Goal: Transaction & Acquisition: Download file/media

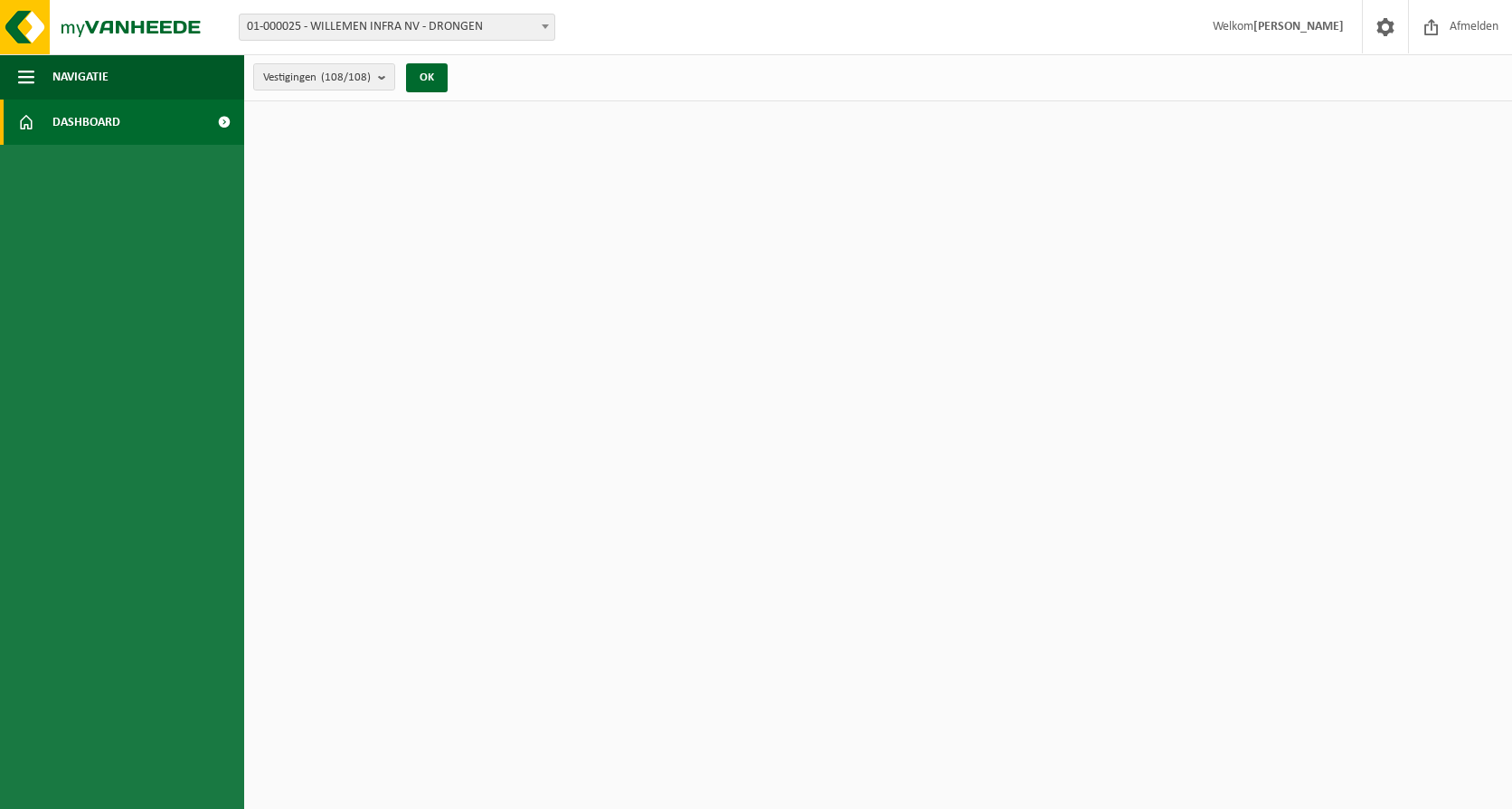
click at [178, 126] on link "Dashboard" at bounding box center [122, 122] width 244 height 45
click at [86, 83] on span "Navigatie" at bounding box center [80, 77] width 56 height 45
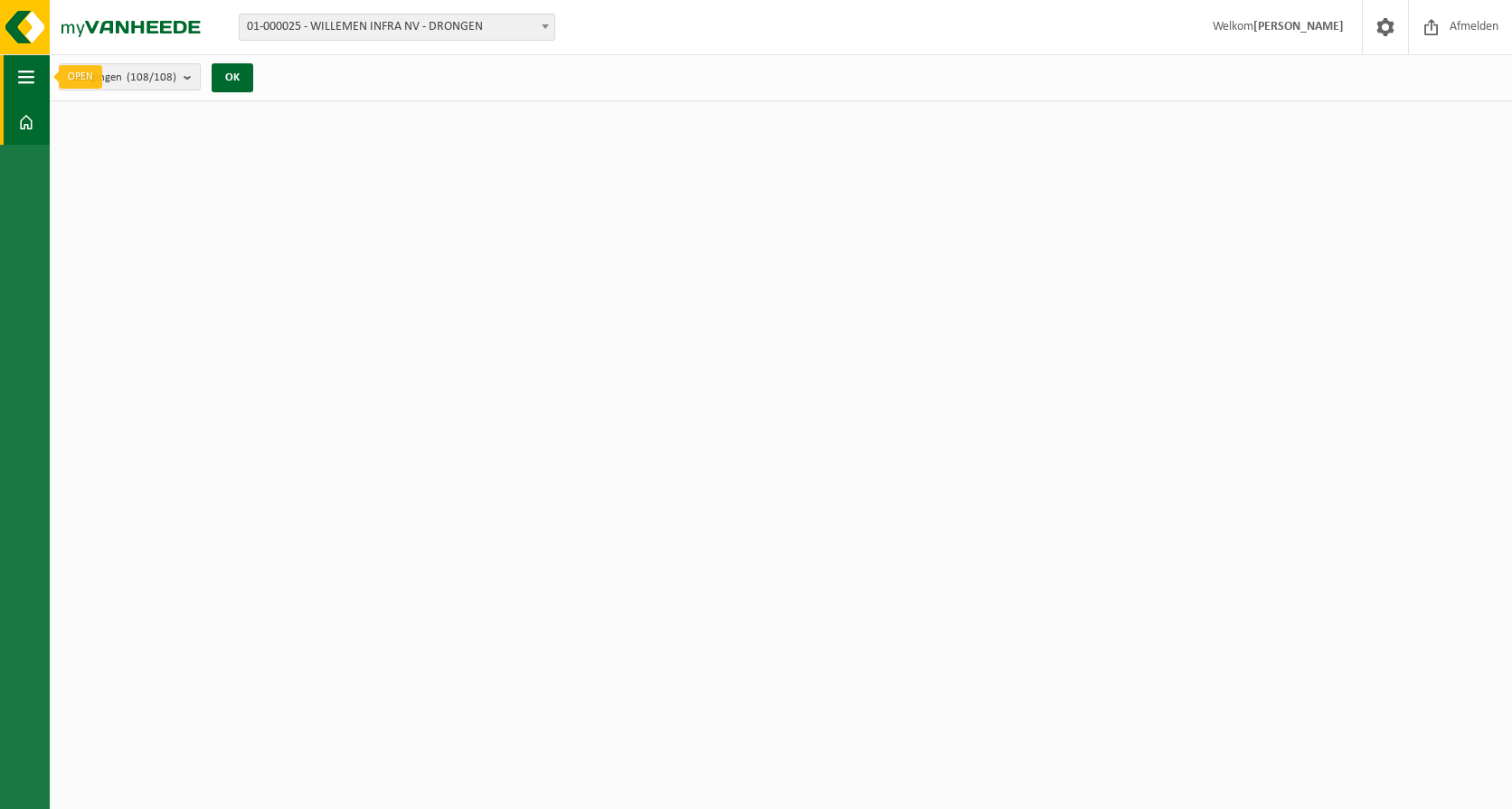
click at [29, 73] on span "button" at bounding box center [26, 77] width 17 height 45
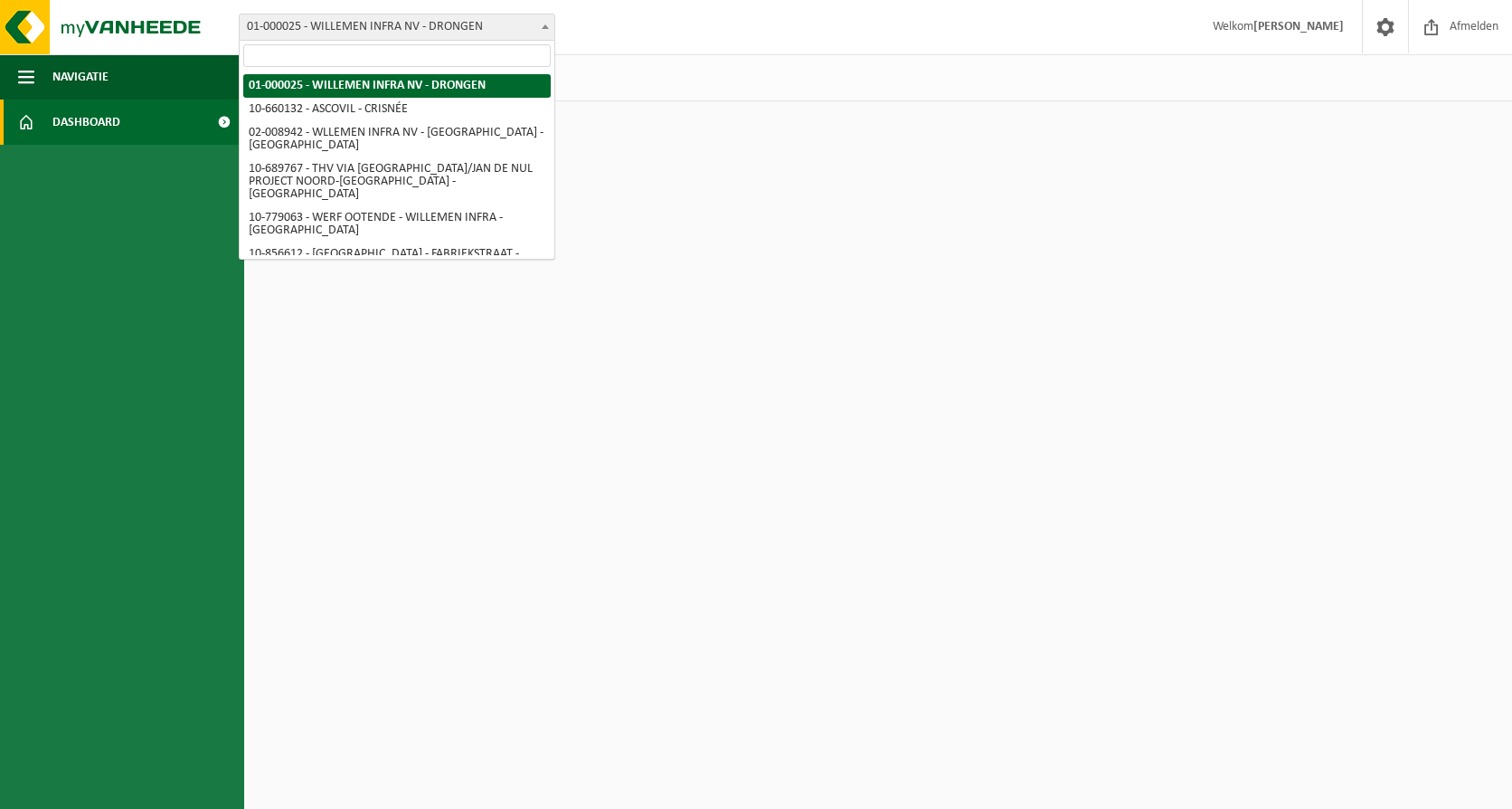
click at [520, 21] on span "01-000025 - WILLEMEN INFRA NV - DRONGEN" at bounding box center [397, 27] width 315 height 25
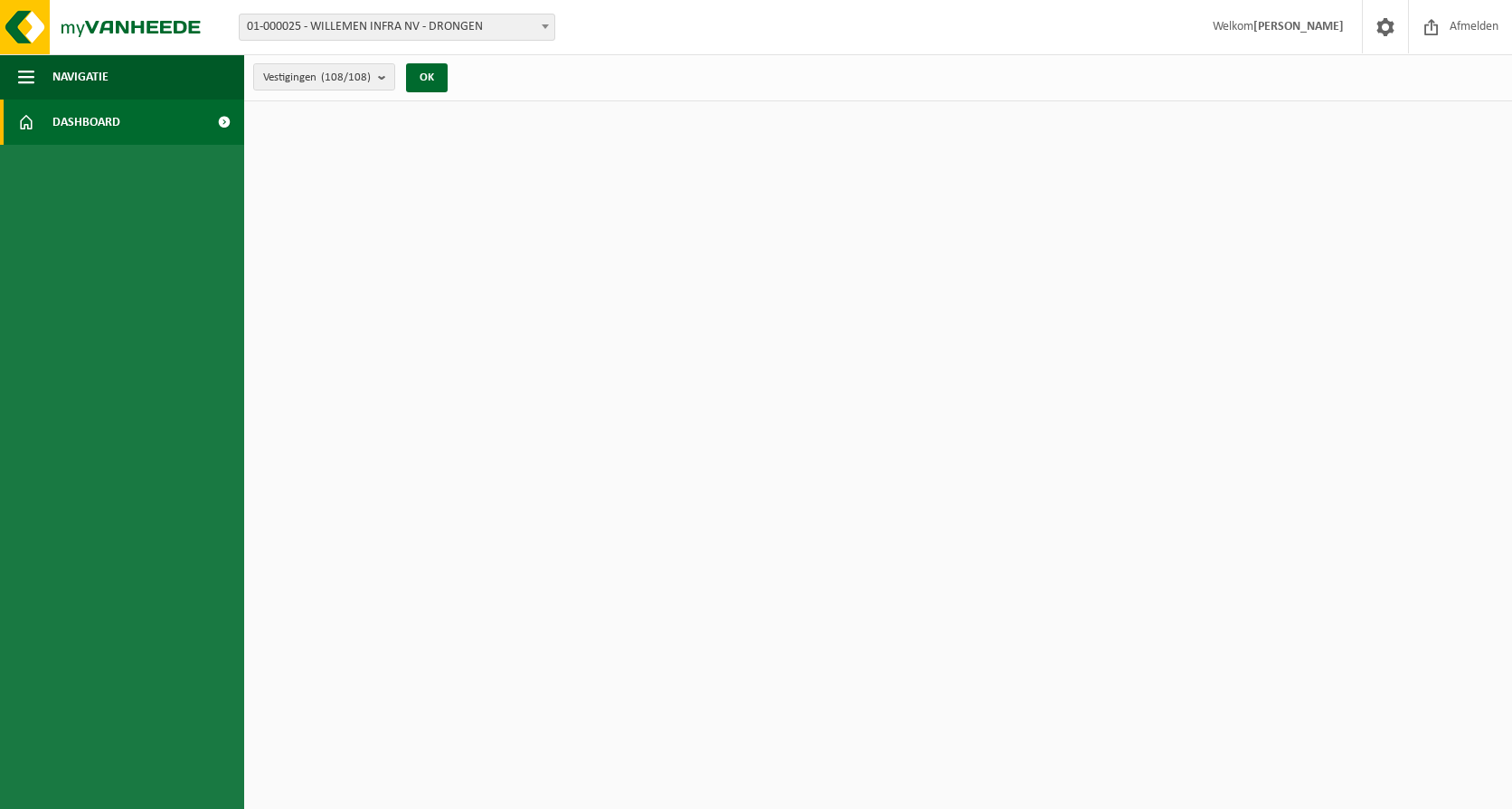
click at [520, 21] on span "01-000025 - WILLEMEN INFRA NV - DRONGEN" at bounding box center [397, 27] width 315 height 25
click at [383, 79] on b "submit" at bounding box center [386, 77] width 17 height 25
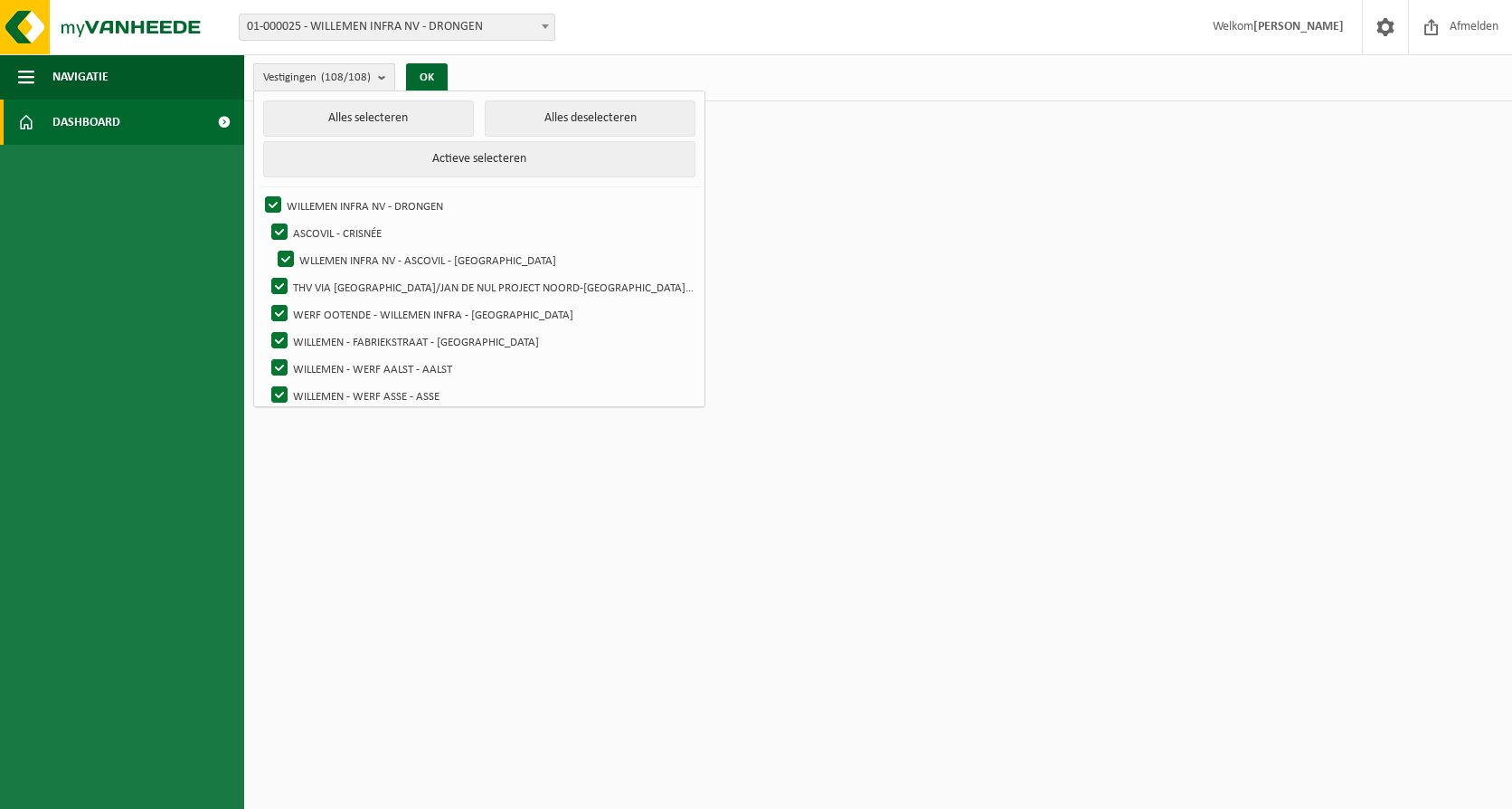
click at [382, 79] on b "submit" at bounding box center [386, 77] width 17 height 26
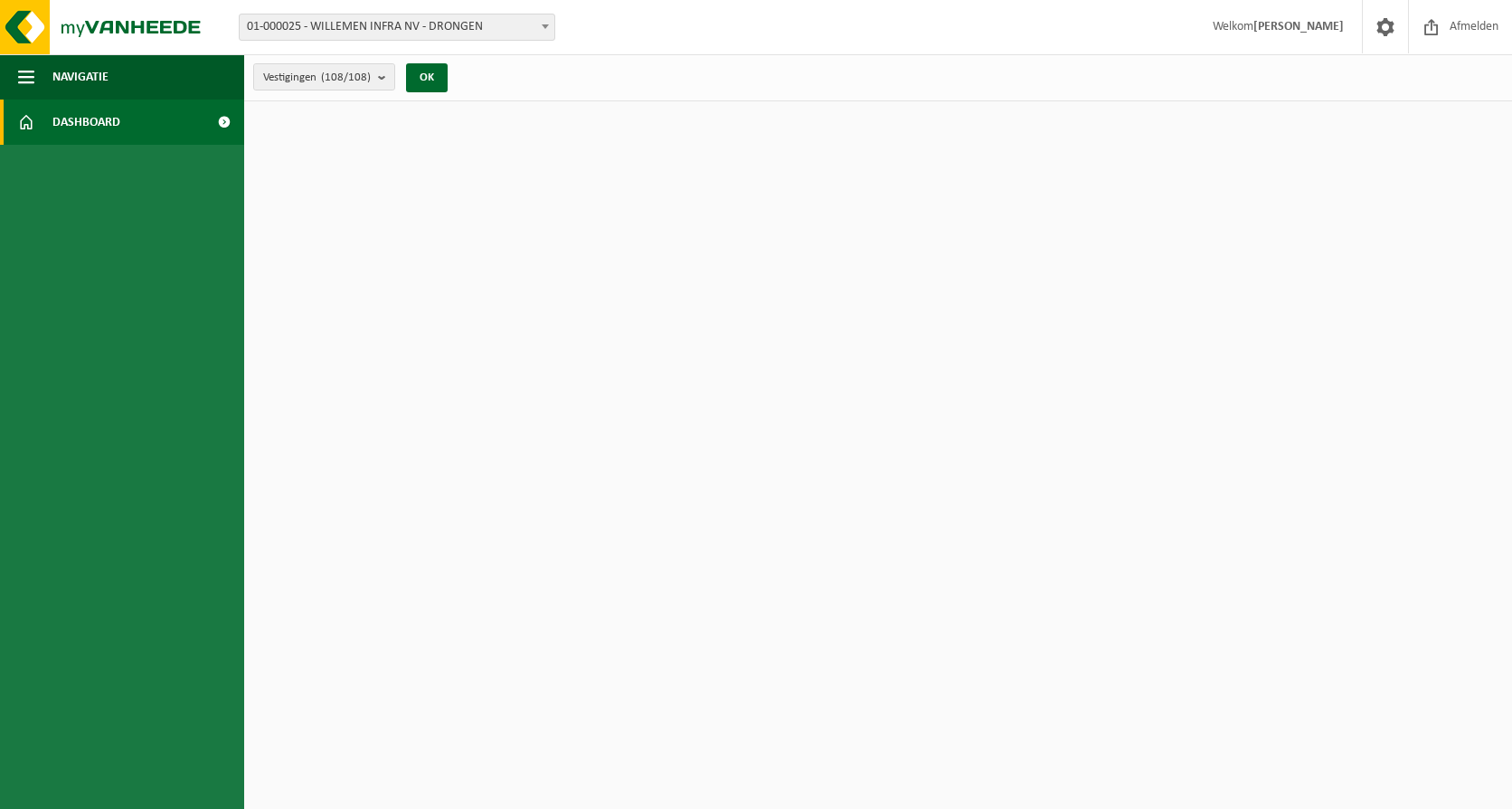
click at [224, 125] on span at bounding box center [224, 122] width 41 height 45
click at [98, 125] on span "Dashboard" at bounding box center [86, 122] width 67 height 45
click at [1402, 39] on link at bounding box center [1385, 26] width 46 height 54
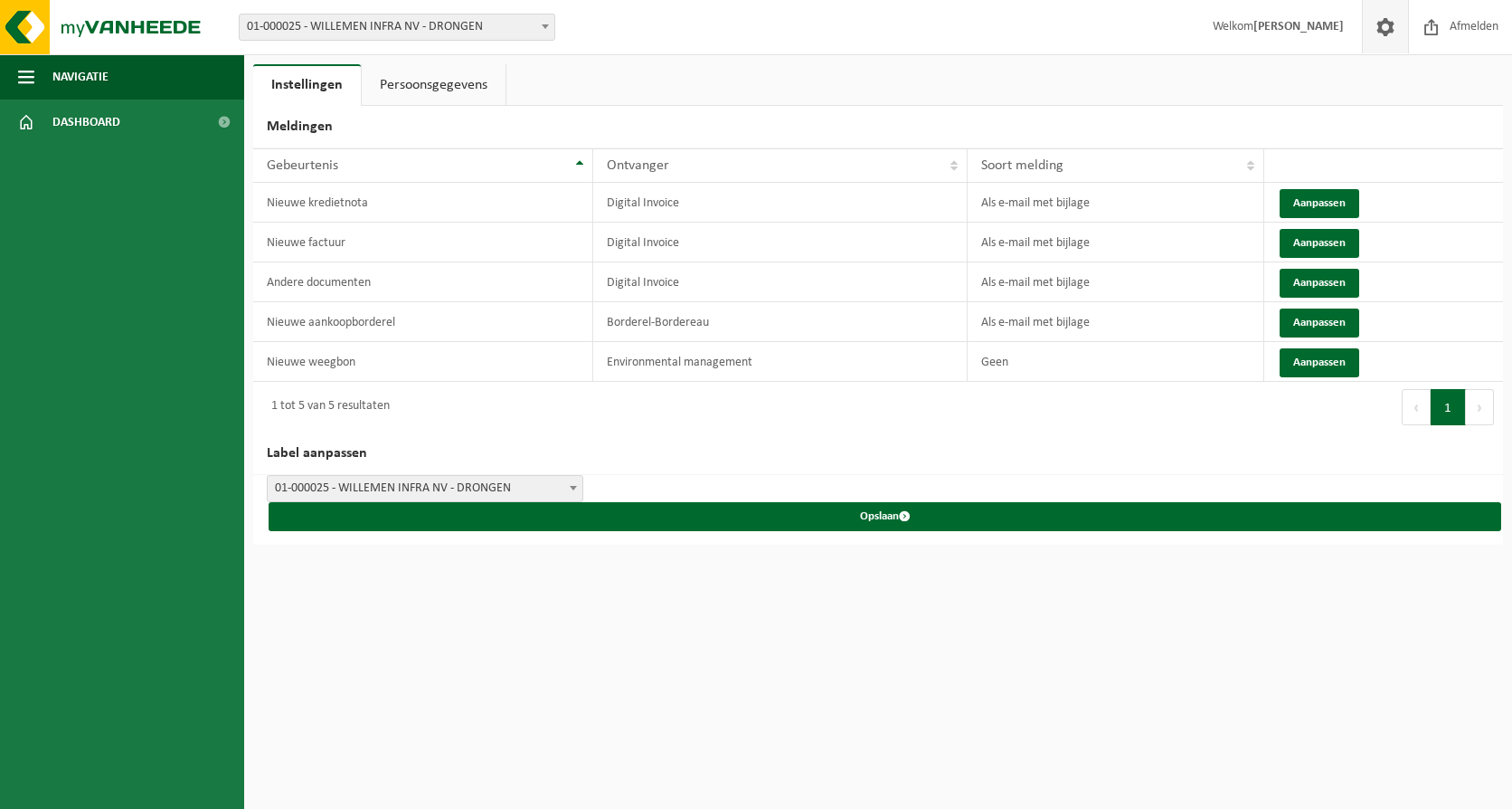
click at [1402, 39] on link at bounding box center [1385, 26] width 46 height 54
click at [401, 74] on link "Persoonsgegevens" at bounding box center [433, 85] width 144 height 42
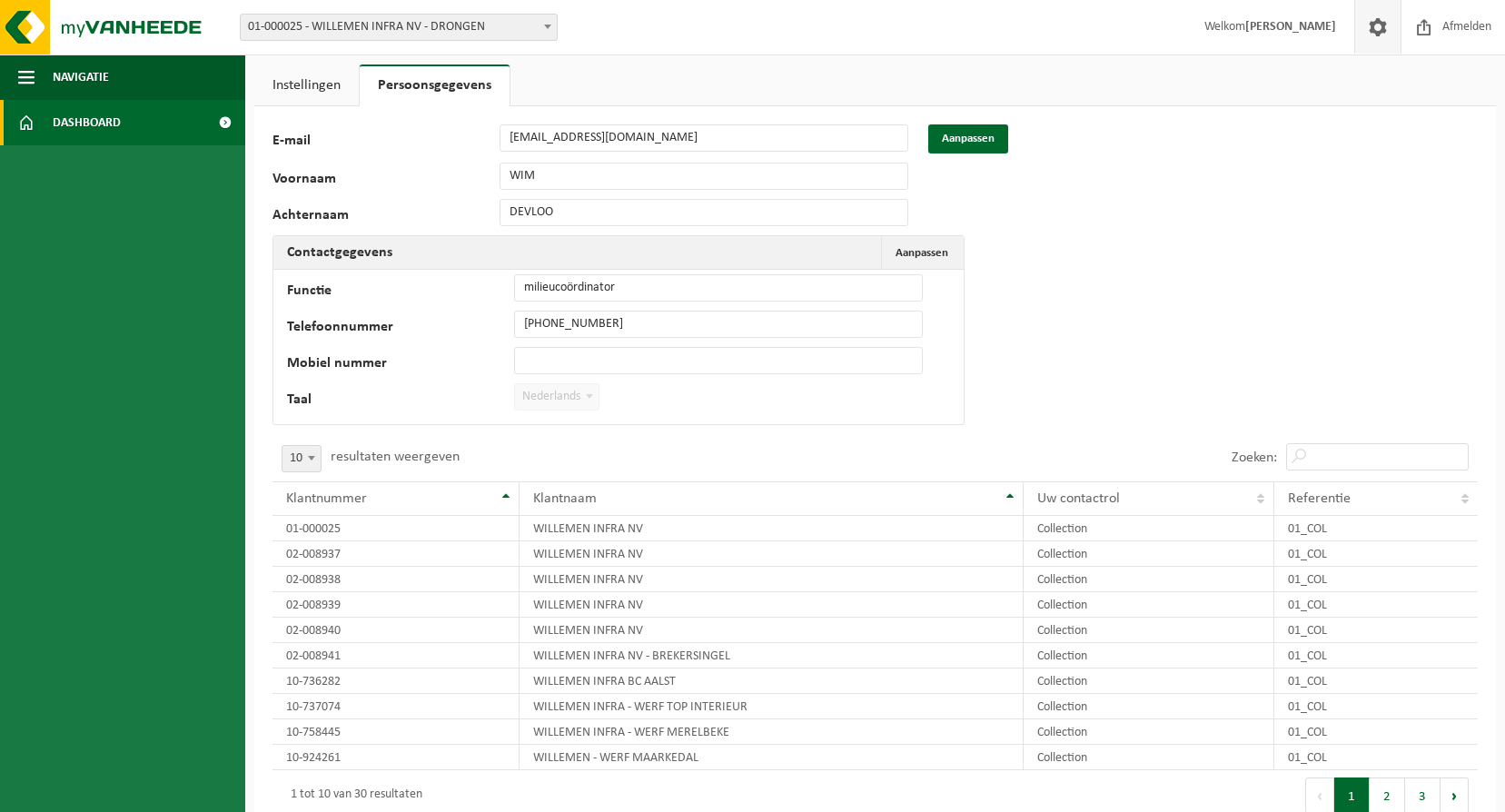
click at [207, 107] on span at bounding box center [225, 123] width 41 height 45
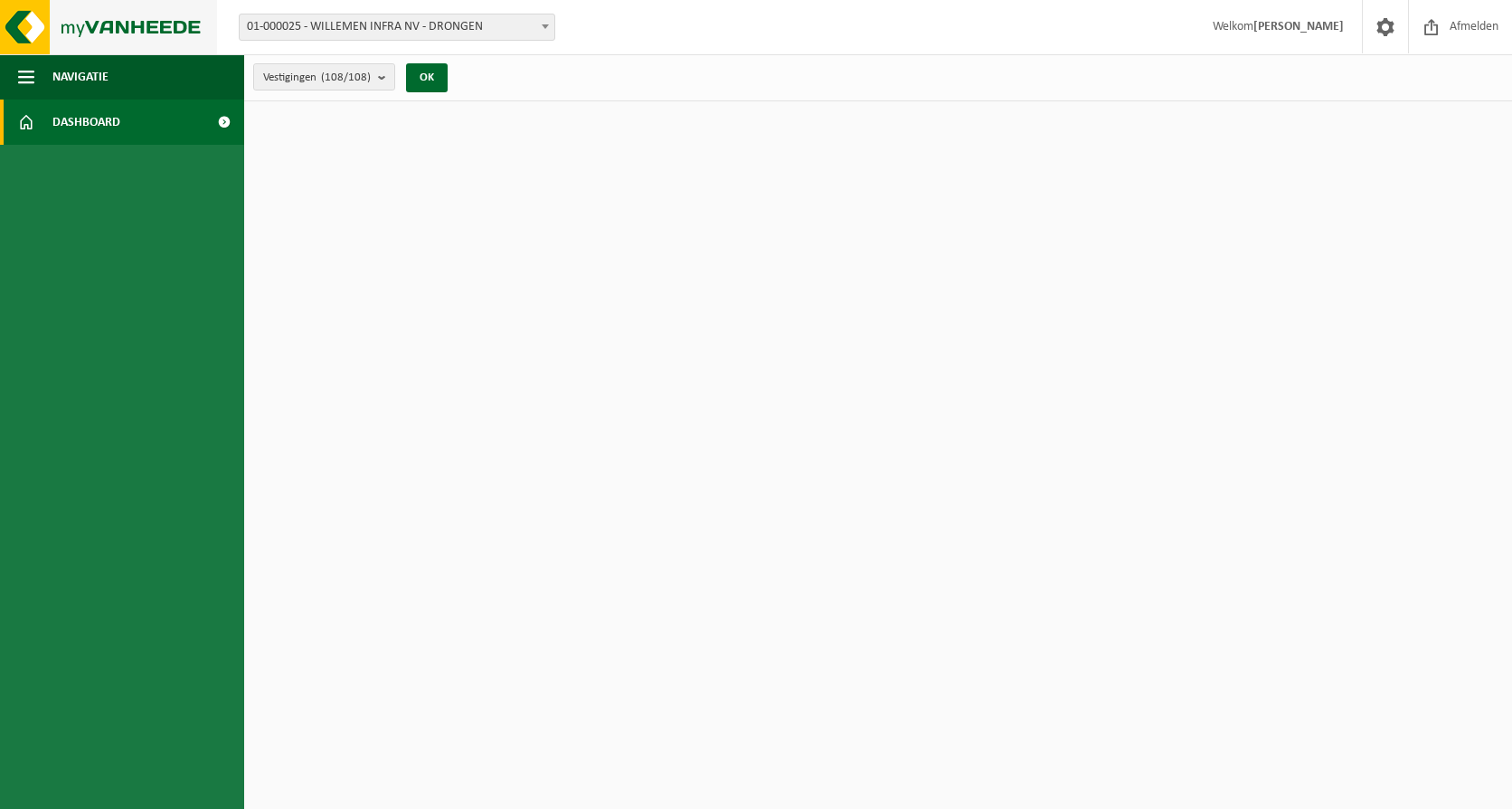
click at [172, 20] on img at bounding box center [108, 27] width 217 height 55
click at [17, 85] on button "Navigatie" at bounding box center [122, 77] width 244 height 45
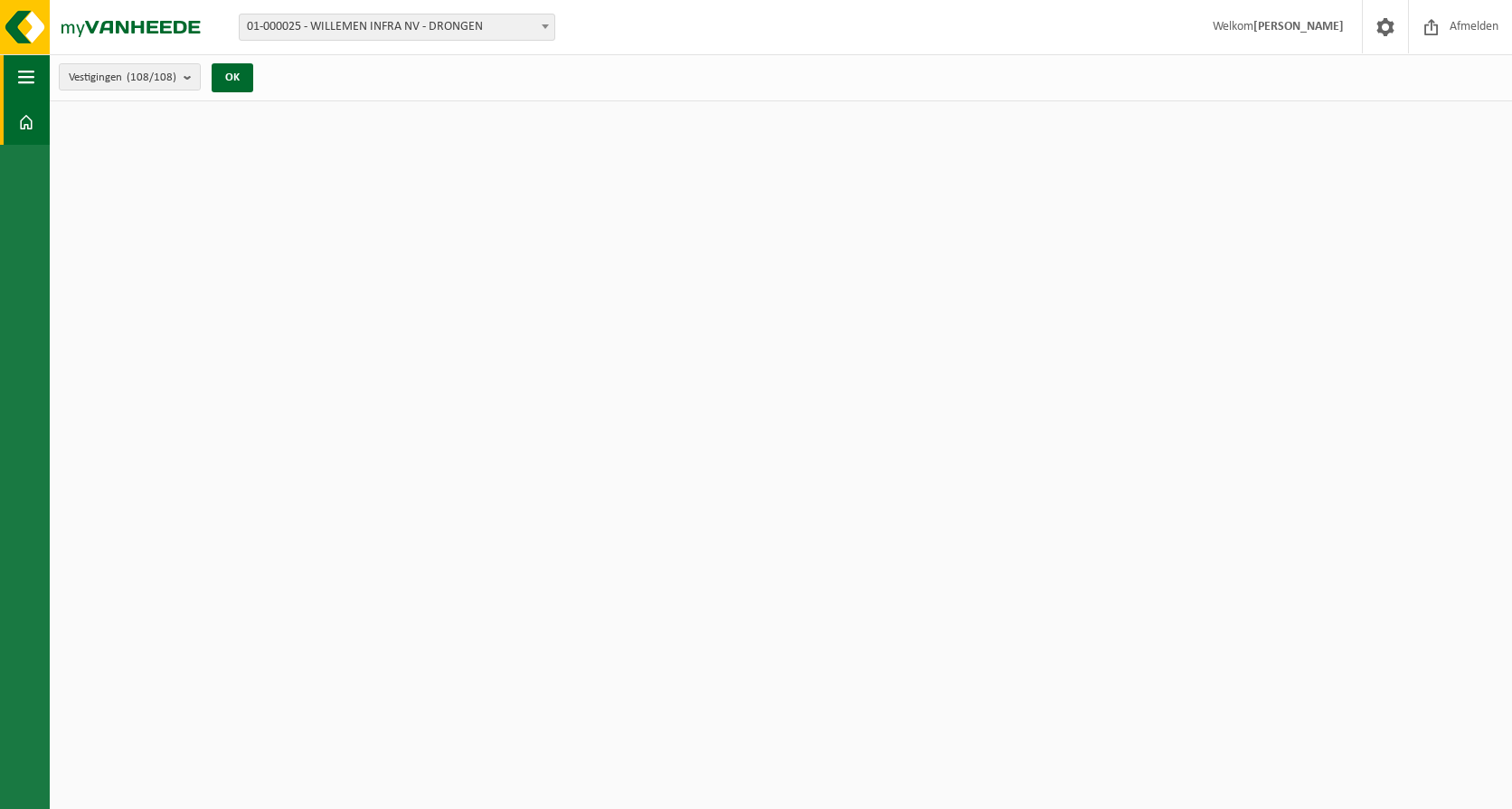
click at [17, 85] on button "Navigatie" at bounding box center [24, 77] width 50 height 45
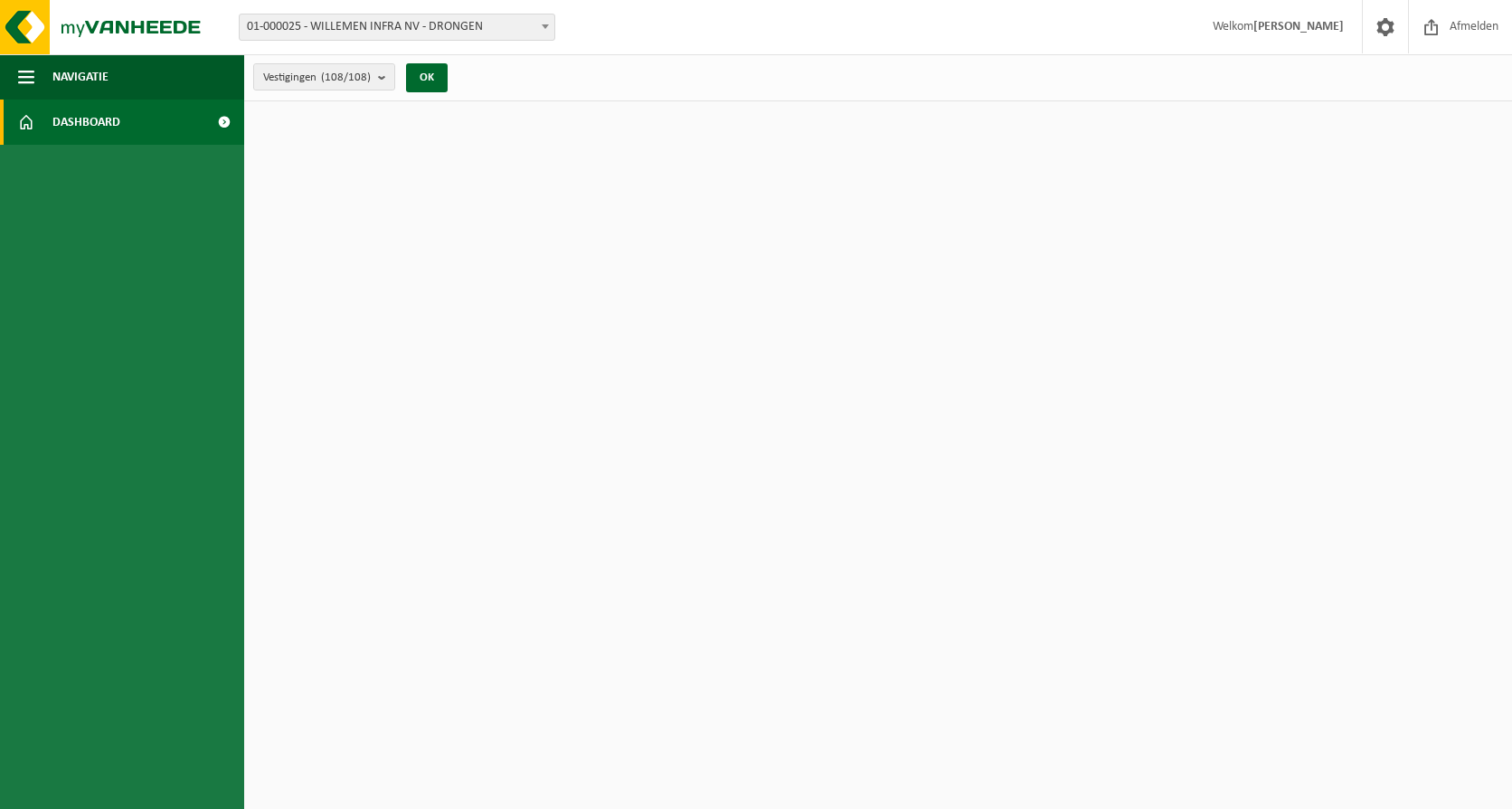
click at [226, 120] on span at bounding box center [224, 122] width 41 height 45
click at [381, 30] on span "01-000025 - WILLEMEN INFRA NV - DRONGEN" at bounding box center [397, 27] width 315 height 25
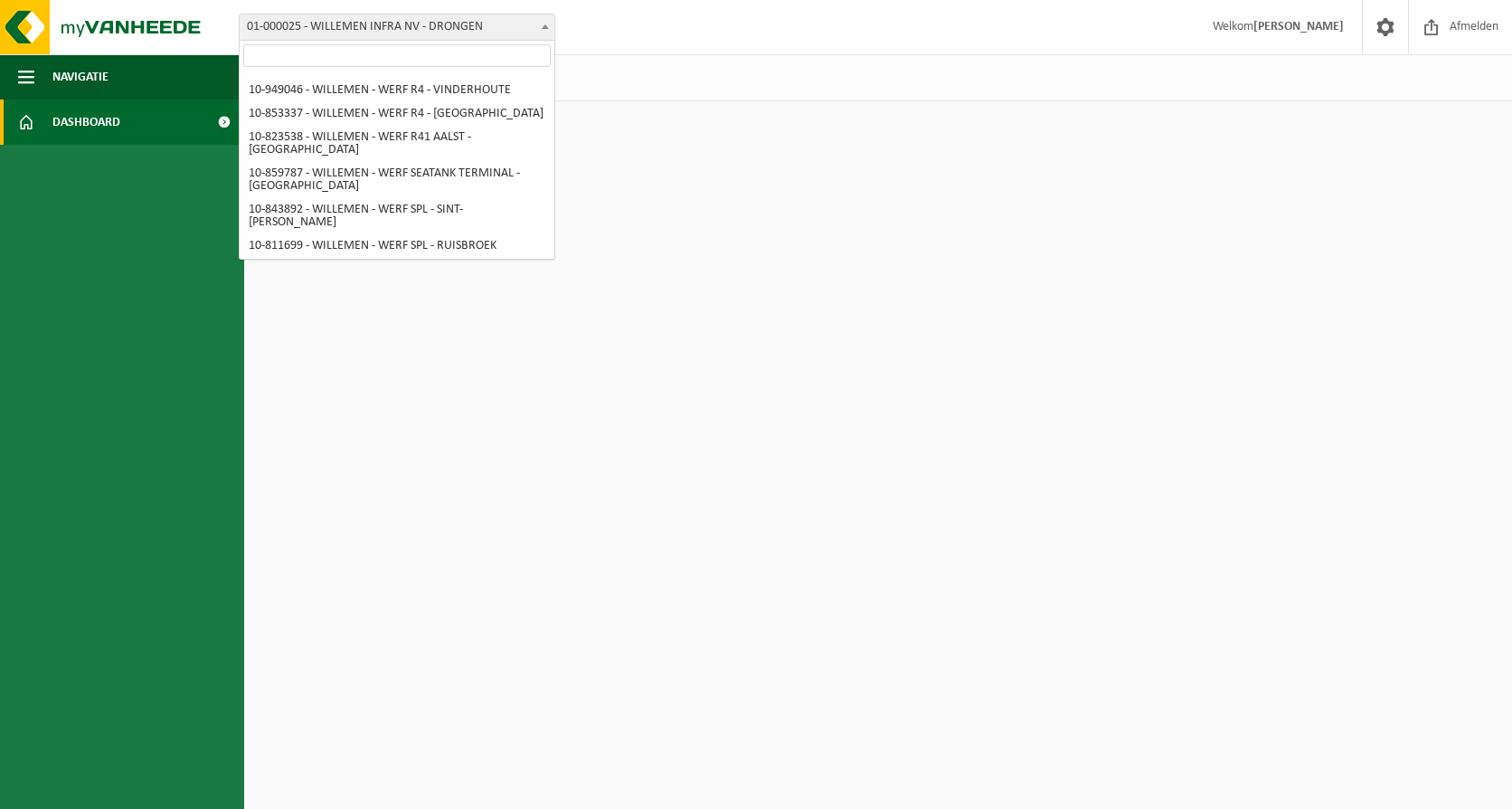
scroll to position [1990, 0]
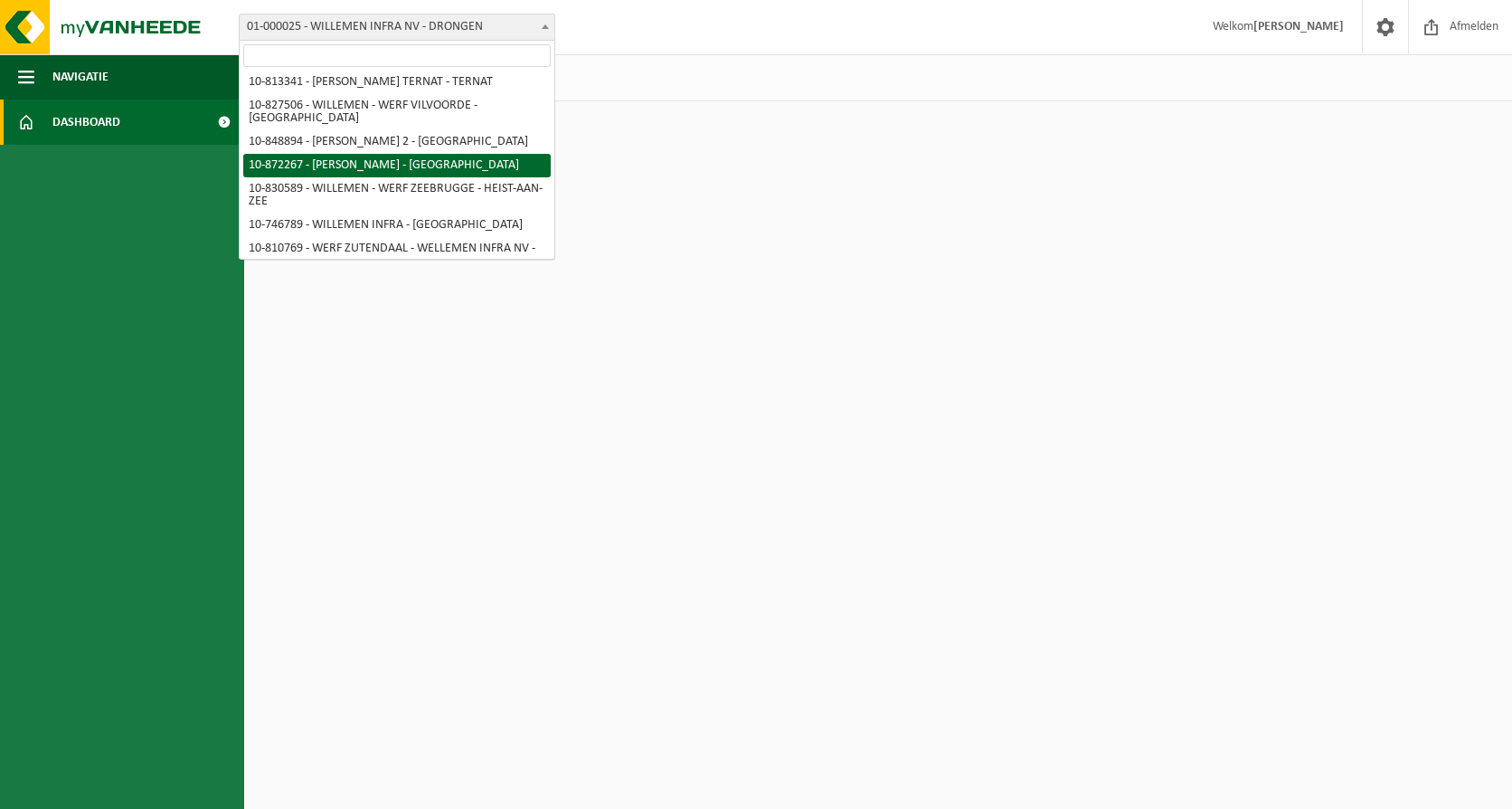
click at [757, 140] on html "Vestiging: 01-000025 - WILLEMEN INFRA NV - DRONGEN 10-660132 - ASCOVIL - CRISNÉ…" at bounding box center [756, 404] width 1512 height 809
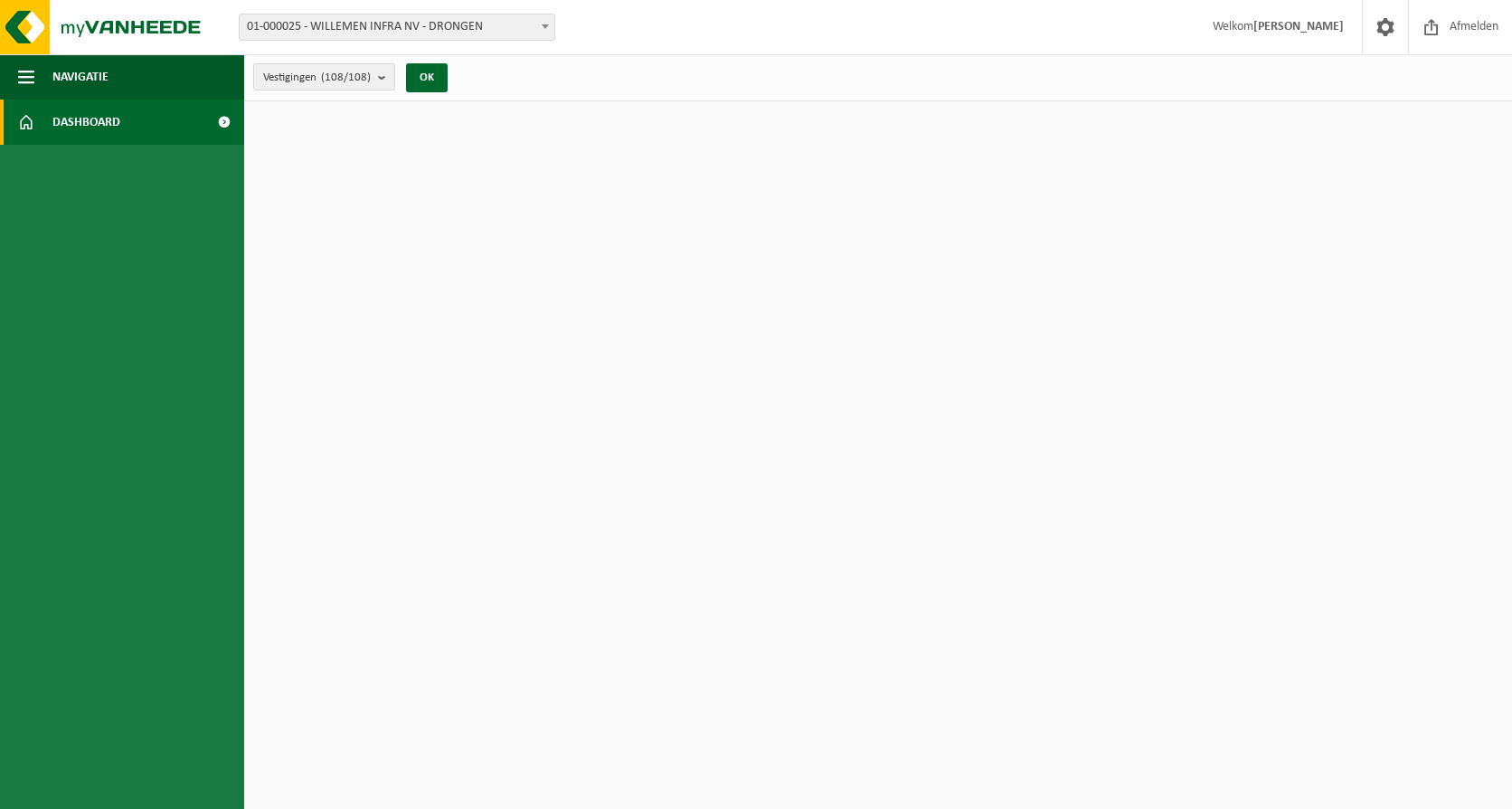
click at [708, 66] on div "Vestigingen (108/108) Alles selecteren Alles deselecteren Actieve selecteren WI…" at bounding box center [878, 78] width 1268 height 47
click at [1462, 41] on span "Afmelden" at bounding box center [1474, 26] width 58 height 54
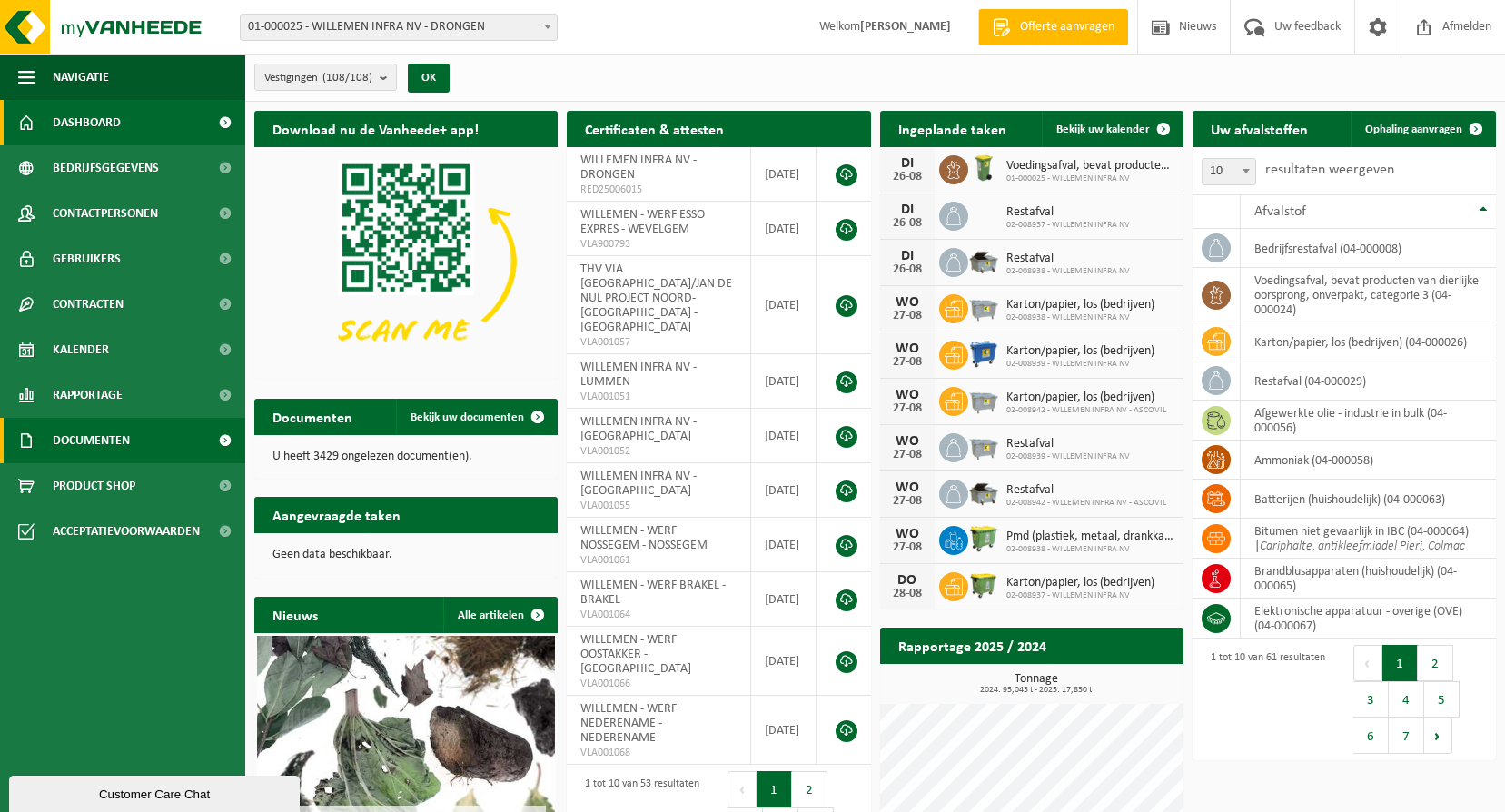
click at [220, 444] on span at bounding box center [225, 440] width 41 height 45
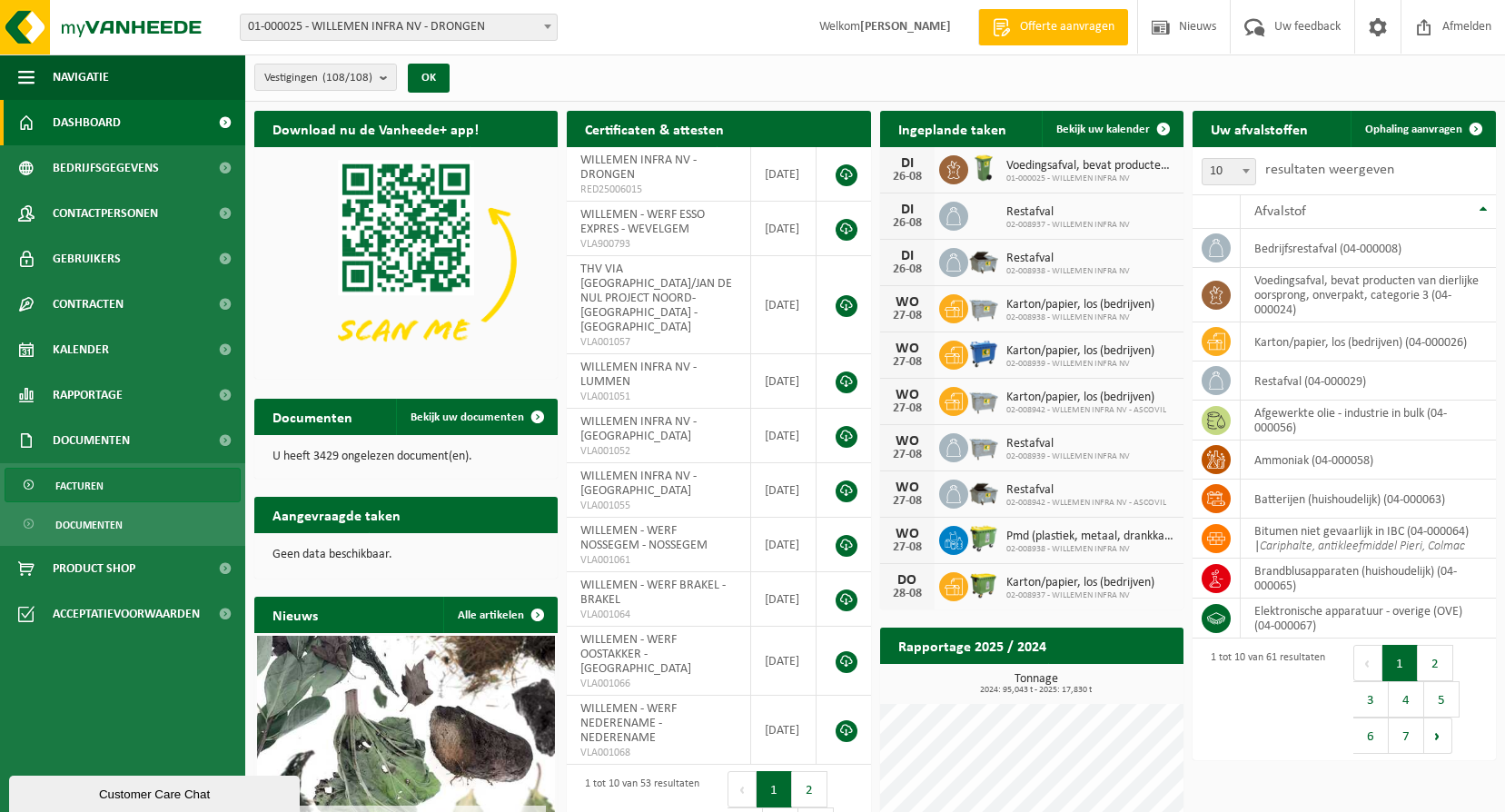
click at [112, 491] on link "Facturen" at bounding box center [123, 484] width 236 height 34
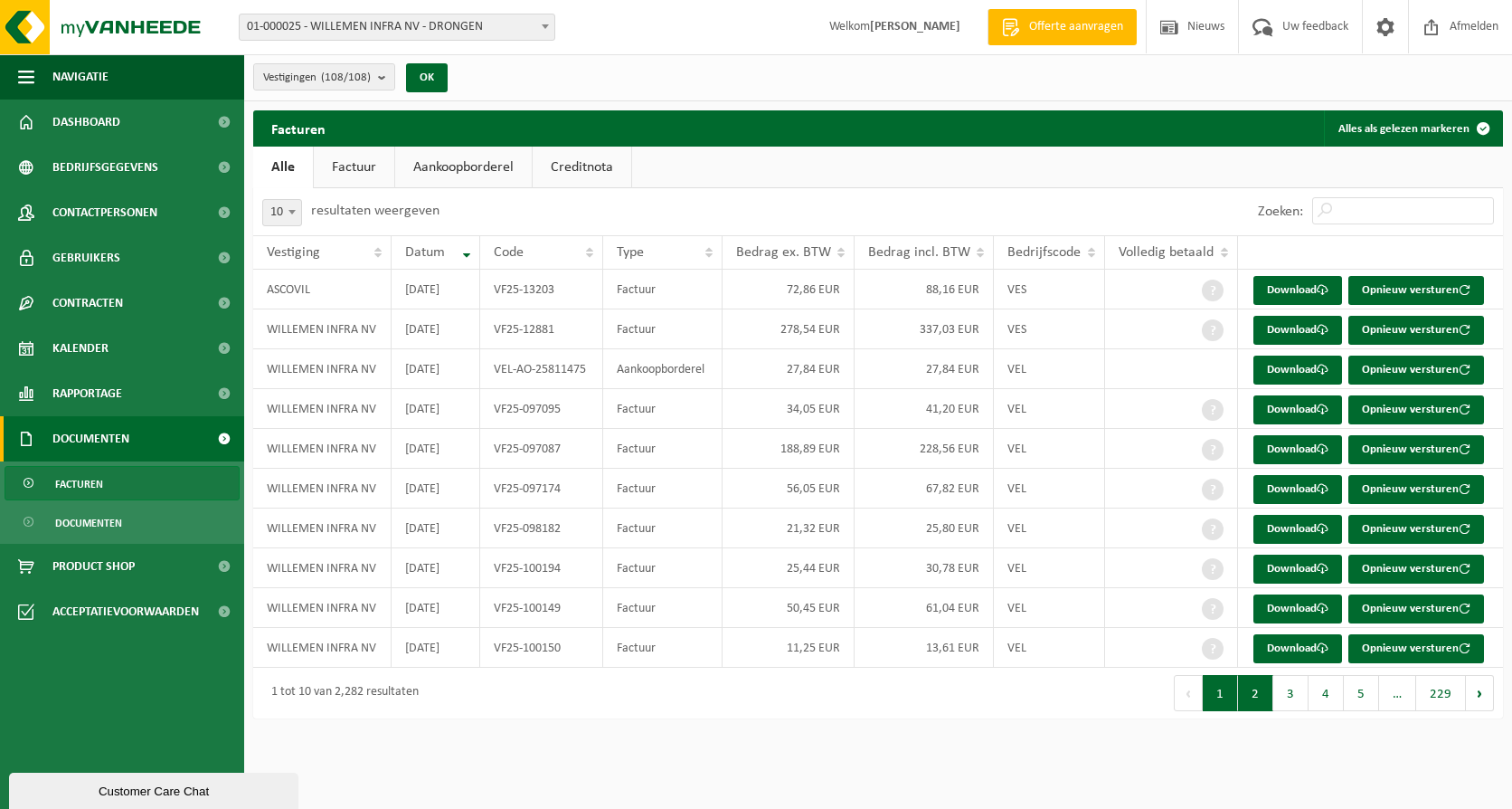
click at [1262, 685] on button "2" at bounding box center [1256, 693] width 35 height 36
click at [1276, 692] on button "3" at bounding box center [1291, 693] width 35 height 36
click at [1267, 696] on button "2" at bounding box center [1256, 693] width 35 height 36
click at [1321, 654] on span at bounding box center [1323, 649] width 12 height 12
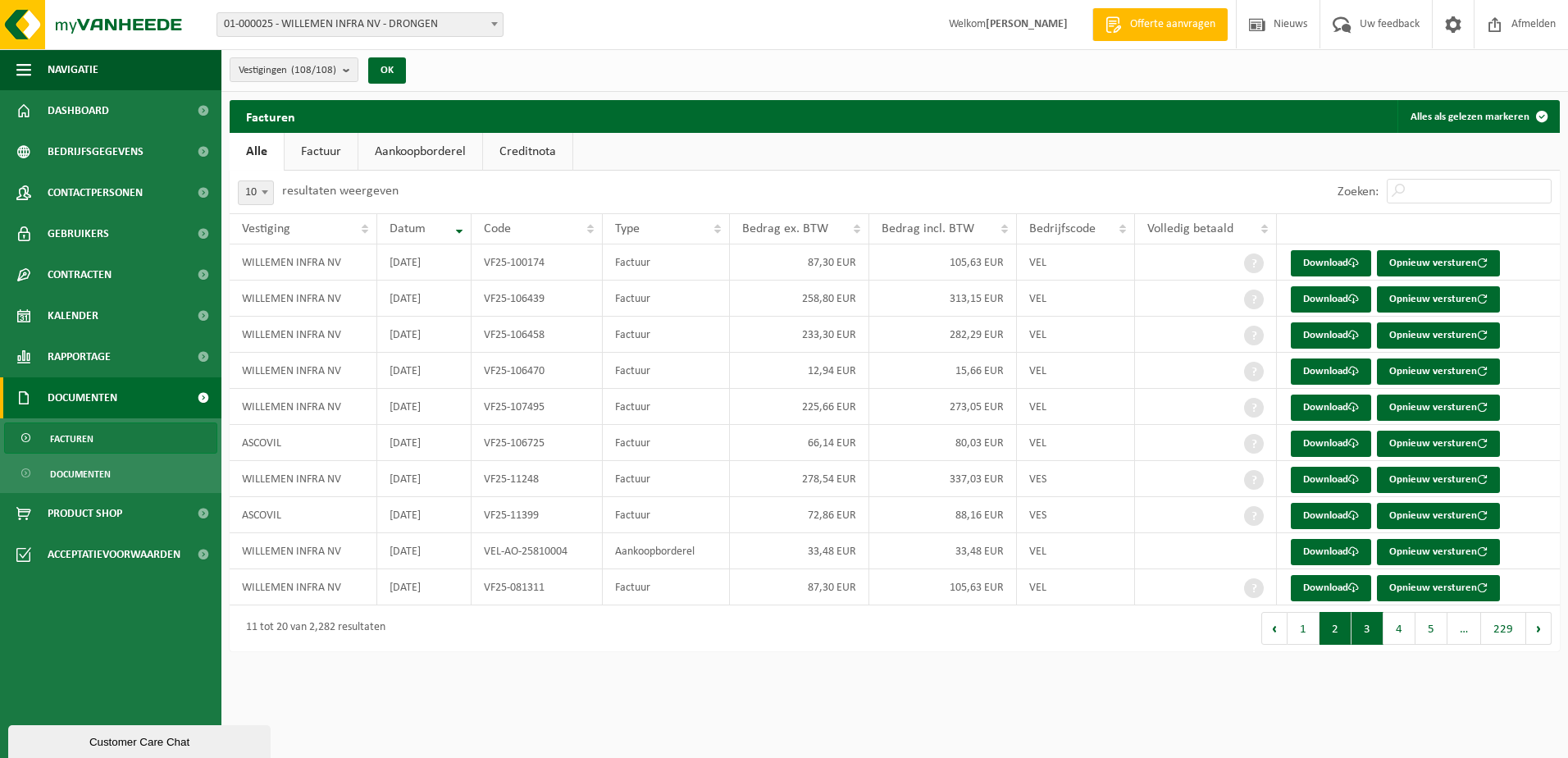
click at [1370, 623] on button "3" at bounding box center [1367, 628] width 32 height 33
click at [1350, 263] on span at bounding box center [1353, 263] width 11 height 11
click at [1336, 299] on link "Download" at bounding box center [1331, 299] width 81 height 27
click at [1336, 330] on link "Download" at bounding box center [1331, 336] width 81 height 27
click at [1329, 372] on link "Download" at bounding box center [1331, 372] width 81 height 27
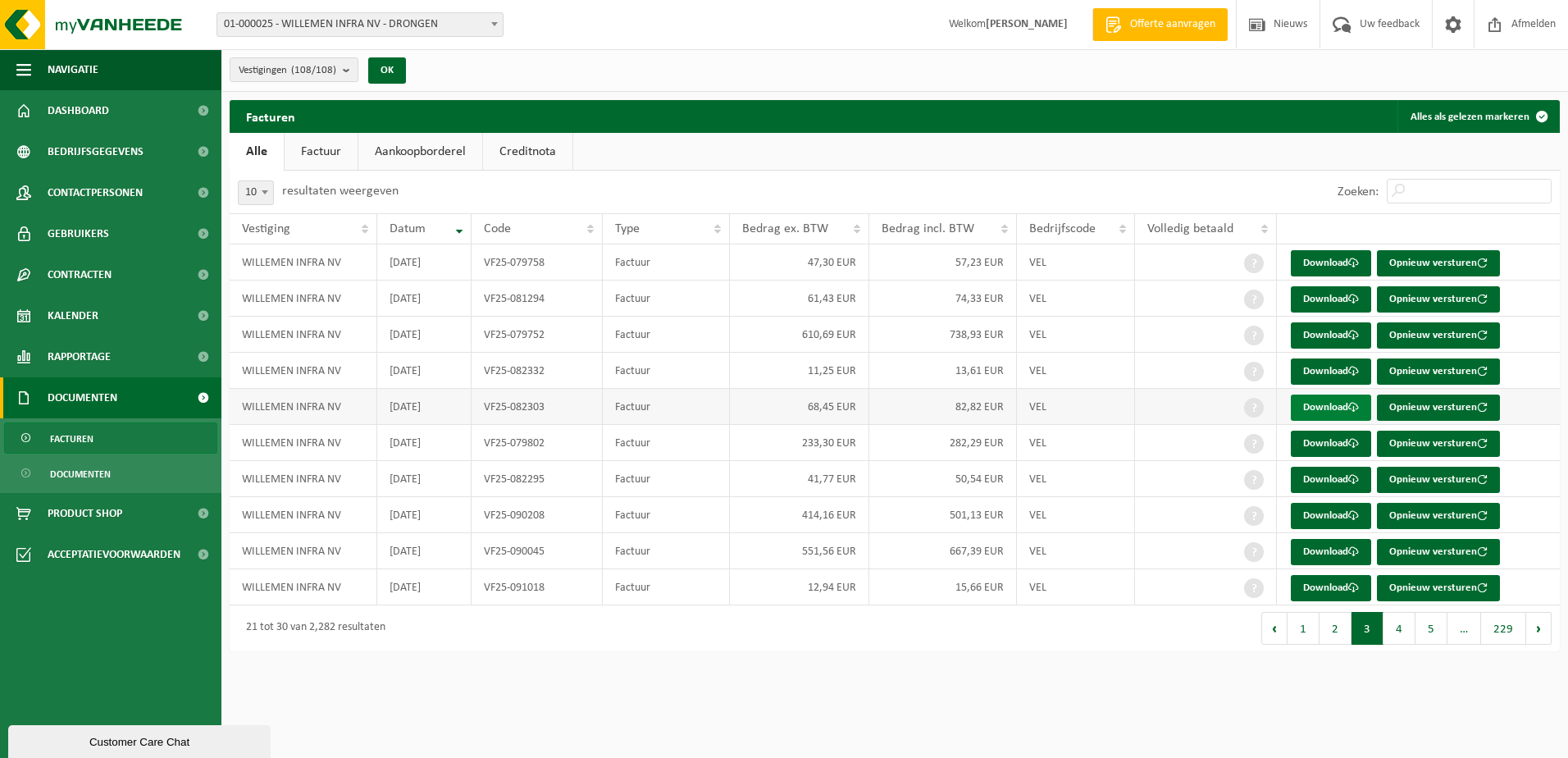
click at [1325, 409] on link "Download" at bounding box center [1331, 407] width 81 height 27
click at [1325, 439] on link "Download" at bounding box center [1331, 444] width 81 height 27
click at [1323, 475] on link "Download" at bounding box center [1331, 480] width 81 height 27
click at [1326, 510] on link "Download" at bounding box center [1331, 516] width 81 height 27
click at [1332, 545] on link "Download" at bounding box center [1331, 552] width 81 height 27
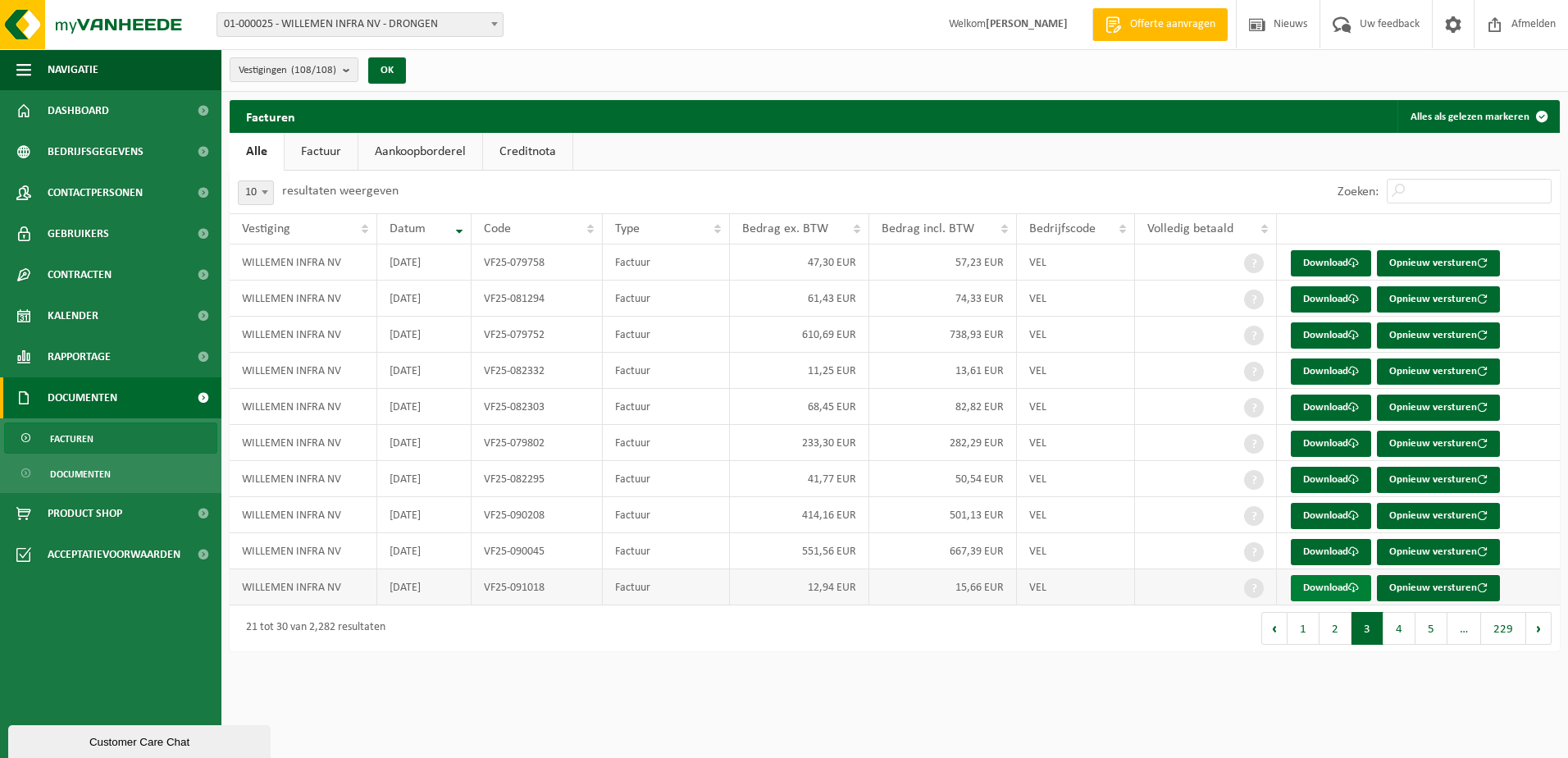
click at [1331, 583] on link "Download" at bounding box center [1331, 588] width 81 height 27
click at [1370, 623] on button "4" at bounding box center [1399, 628] width 32 height 33
click at [1349, 253] on link "Download" at bounding box center [1331, 263] width 81 height 27
drag, startPoint x: 1195, startPoint y: 656, endPoint x: 1201, endPoint y: 646, distance: 11.7
click at [1196, 655] on div "Facturen Alles als gelezen markeren Even geduld. Door de grote hoeveelheid gege…" at bounding box center [894, 380] width 1347 height 560
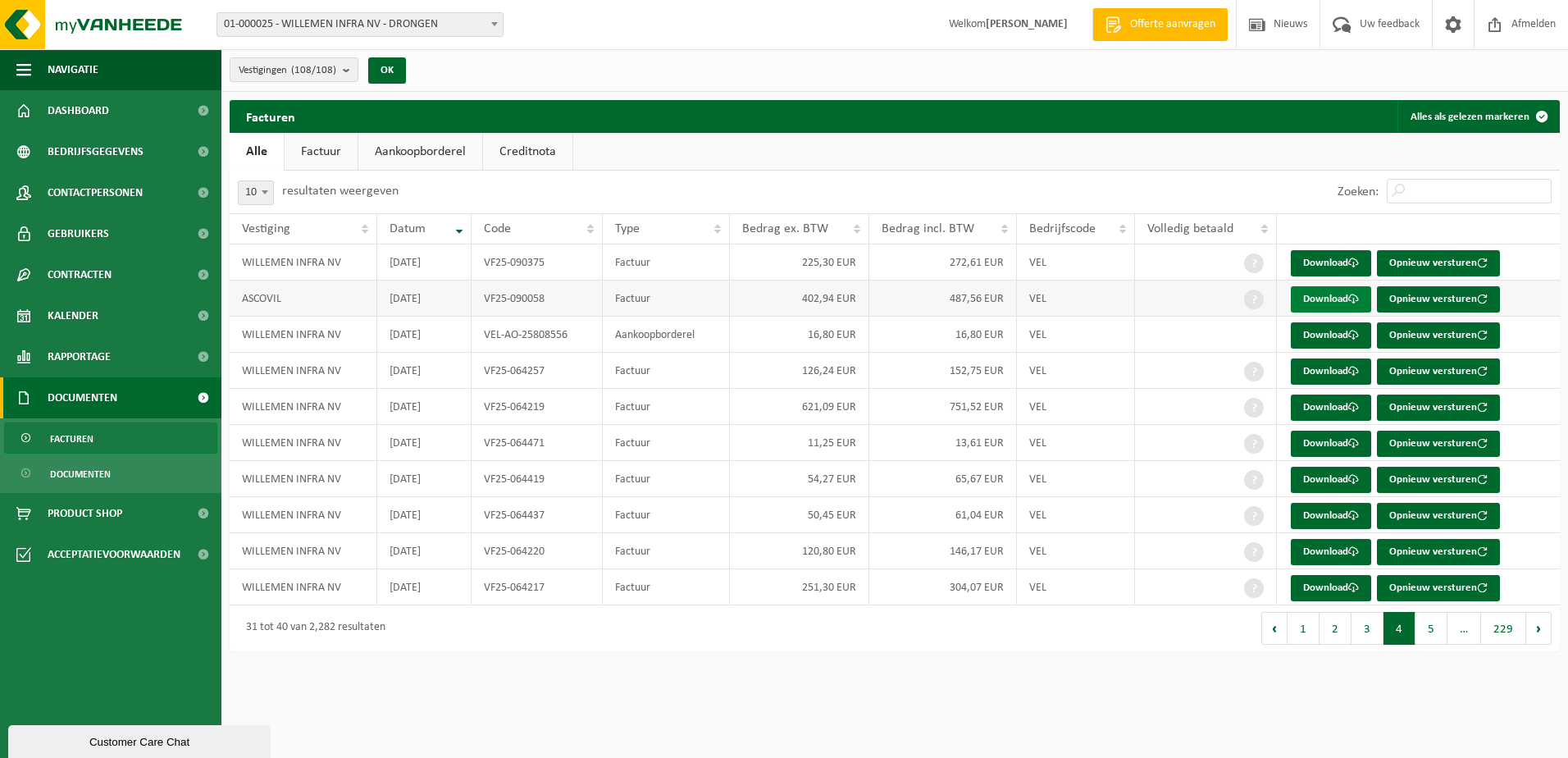
click at [1352, 294] on link "Download" at bounding box center [1331, 299] width 81 height 27
click at [1184, 652] on div "Facturen Alles als gelezen markeren Even geduld. Door de grote hoeveelheid gege…" at bounding box center [894, 380] width 1347 height 560
click at [1340, 329] on link "Download" at bounding box center [1331, 336] width 81 height 27
drag, startPoint x: 1195, startPoint y: 675, endPoint x: 1255, endPoint y: 584, distance: 109.0
click at [1195, 674] on html "Vestiging: 01-000025 - [GEOGRAPHIC_DATA] INFRA [GEOGRAPHIC_DATA] - DRONGEN 10-6…" at bounding box center [784, 379] width 1568 height 758
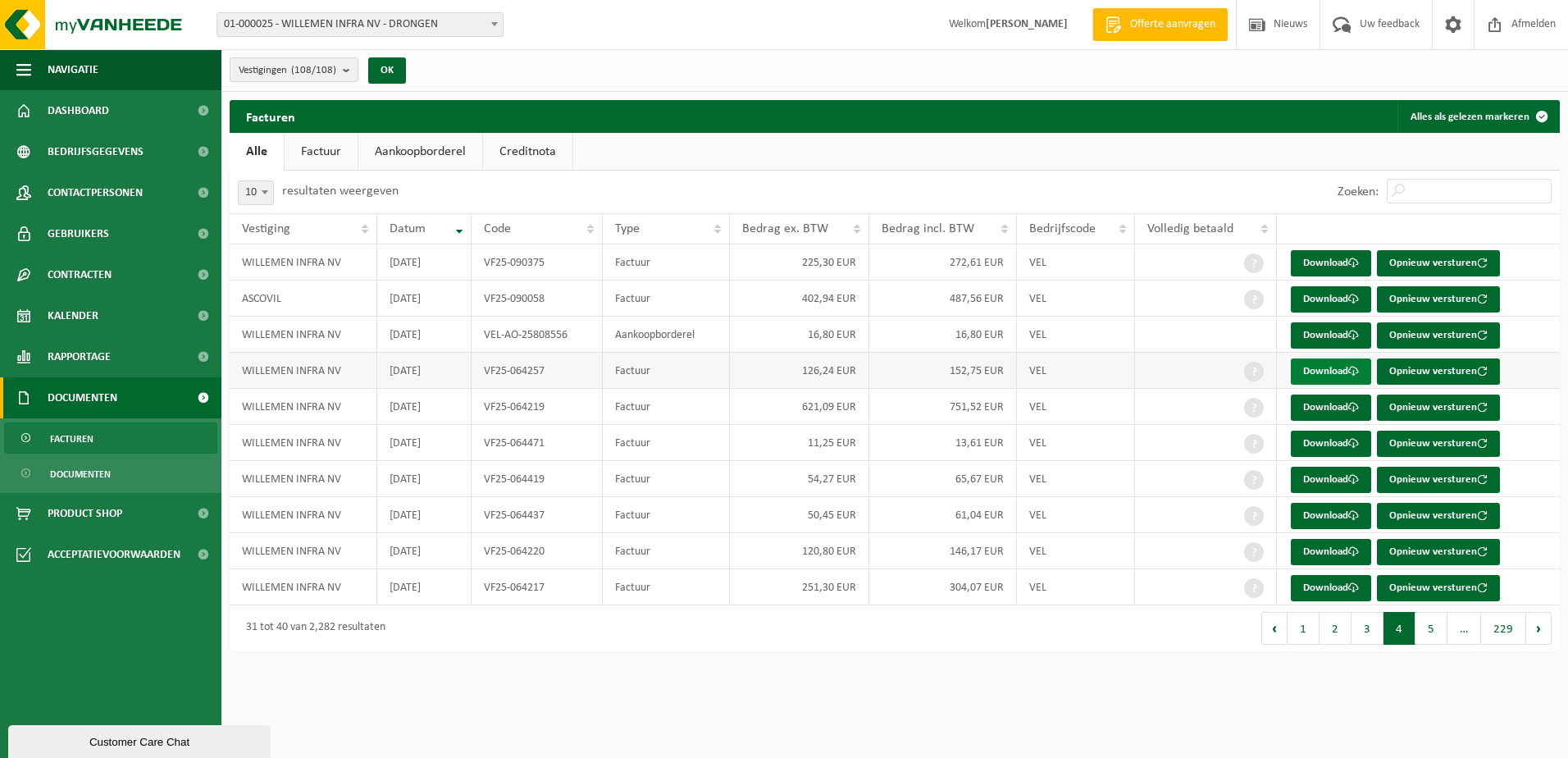
click at [1329, 360] on link "Download" at bounding box center [1331, 372] width 81 height 27
click at [1209, 668] on html "Vestiging: 01-000025 - [GEOGRAPHIC_DATA] INFRA [GEOGRAPHIC_DATA] - DRONGEN 10-6…" at bounding box center [784, 379] width 1568 height 758
click at [1345, 398] on link "Download" at bounding box center [1331, 407] width 81 height 27
drag, startPoint x: 1184, startPoint y: 674, endPoint x: 1189, endPoint y: 656, distance: 18.7
click at [1184, 674] on html "Vestiging: 01-000025 - [GEOGRAPHIC_DATA] INFRA [GEOGRAPHIC_DATA] - DRONGEN 10-6…" at bounding box center [784, 379] width 1568 height 758
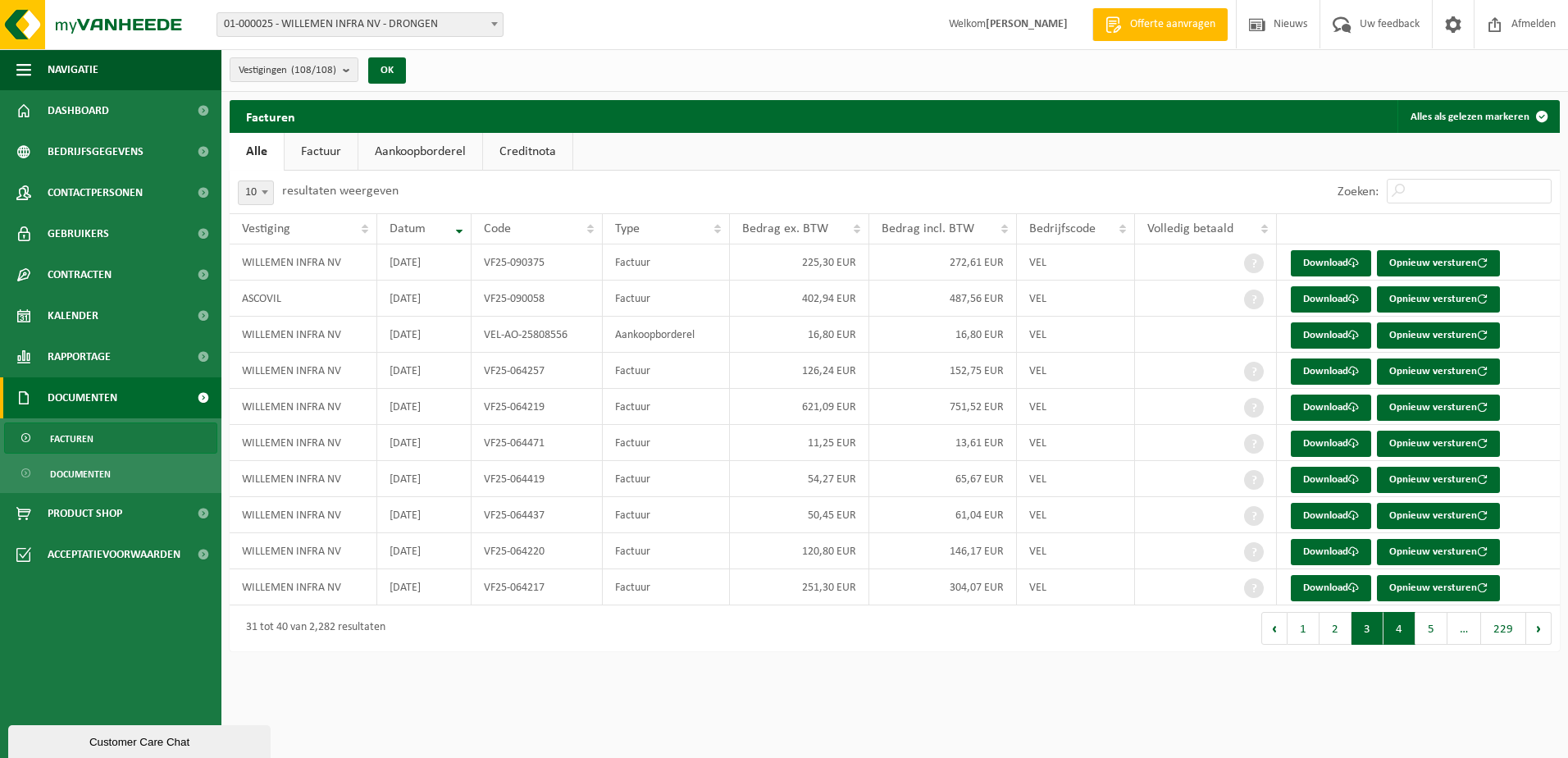
click at [1370, 629] on button "3" at bounding box center [1367, 628] width 32 height 33
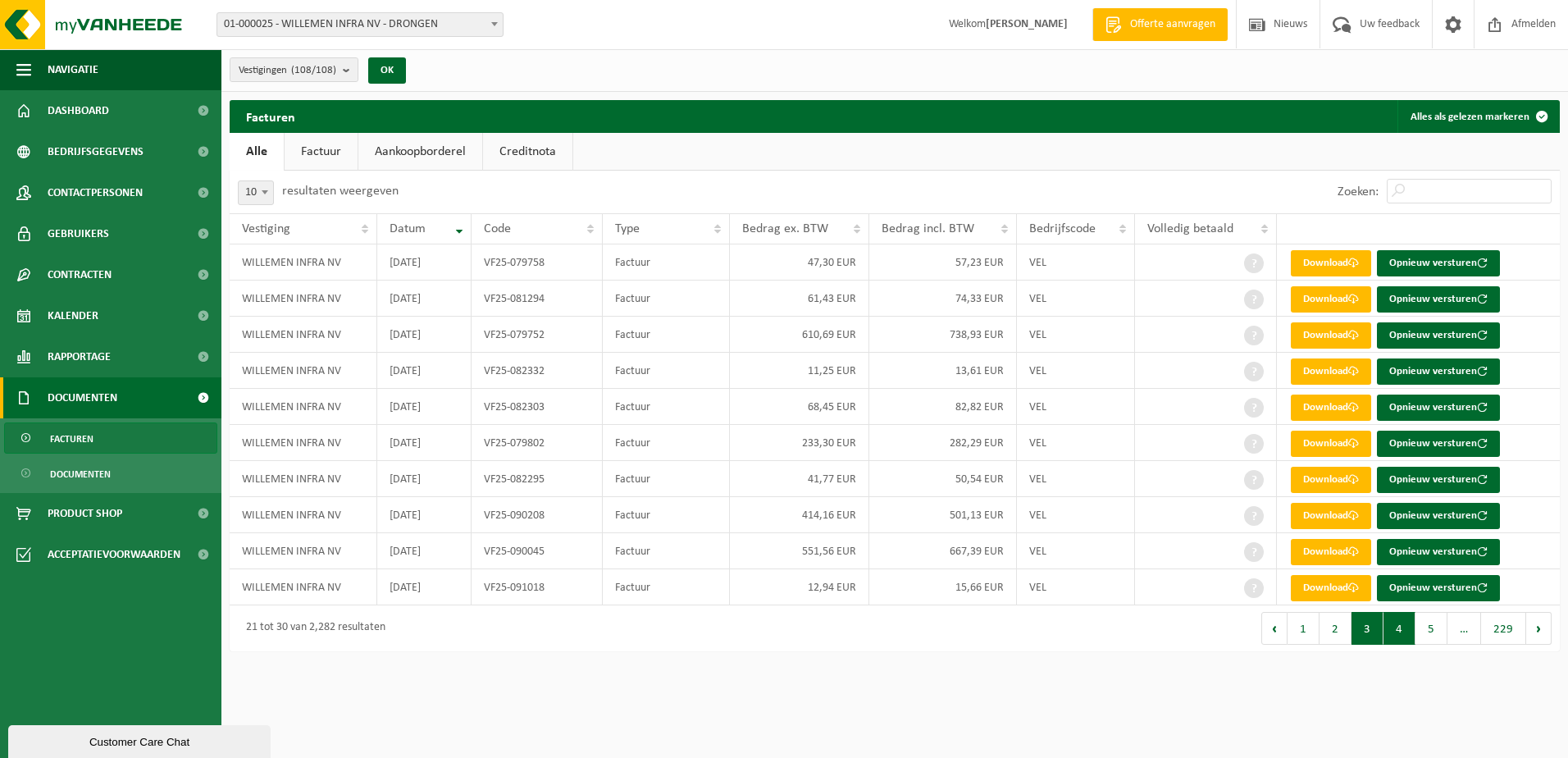
click at [1370, 638] on button "4" at bounding box center [1399, 628] width 32 height 33
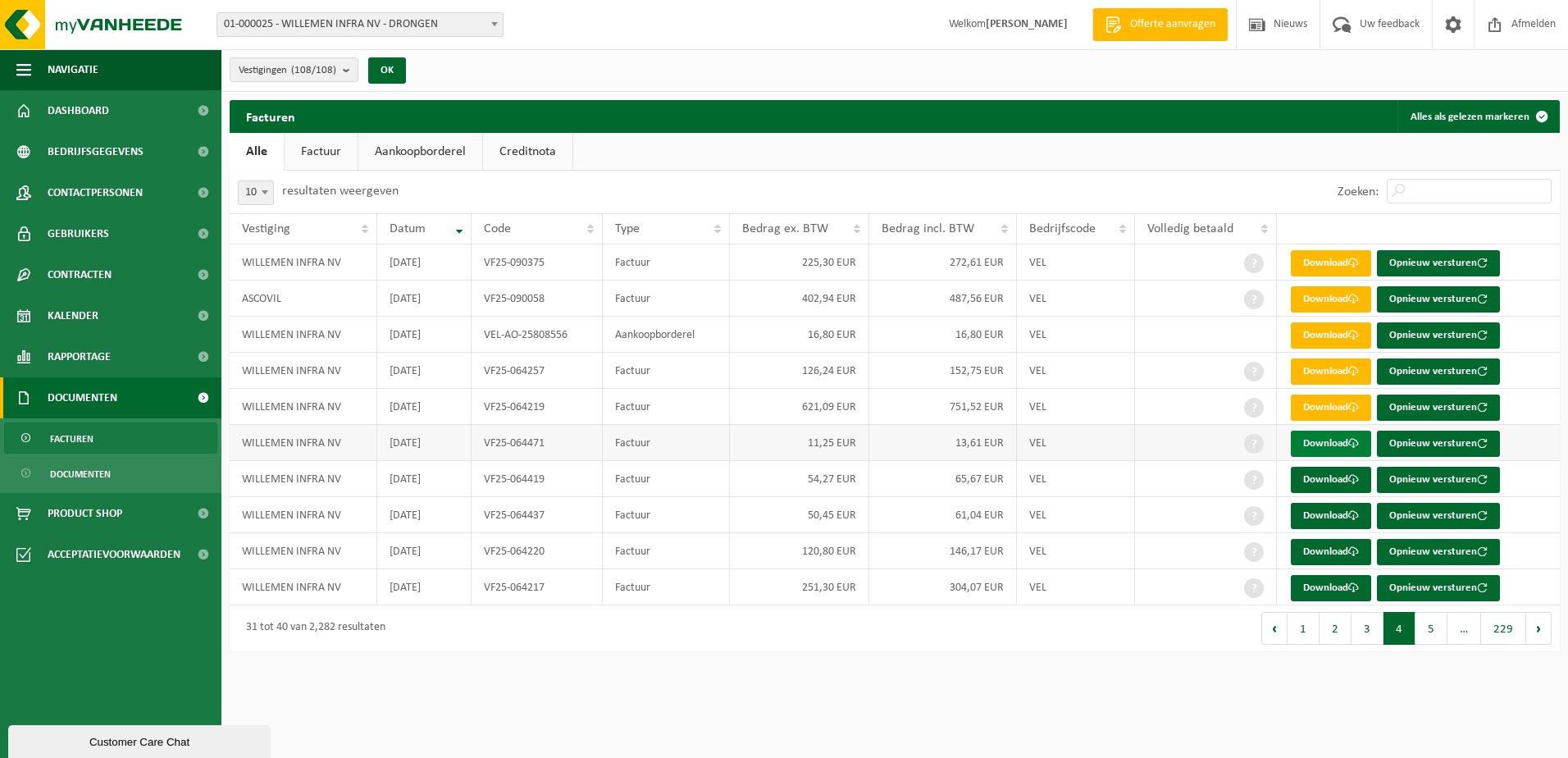
click at [1331, 430] on link "Download" at bounding box center [1331, 444] width 81 height 27
drag, startPoint x: 1184, startPoint y: 680, endPoint x: 1203, endPoint y: 647, distance: 38.1
click at [1184, 680] on html "Vestiging: 01-000025 - [GEOGRAPHIC_DATA] INFRA [GEOGRAPHIC_DATA] - DRONGEN 10-6…" at bounding box center [784, 379] width 1568 height 758
click at [1335, 476] on link "Download" at bounding box center [1331, 480] width 81 height 27
drag, startPoint x: 1179, startPoint y: 682, endPoint x: 1187, endPoint y: 665, distance: 18.8
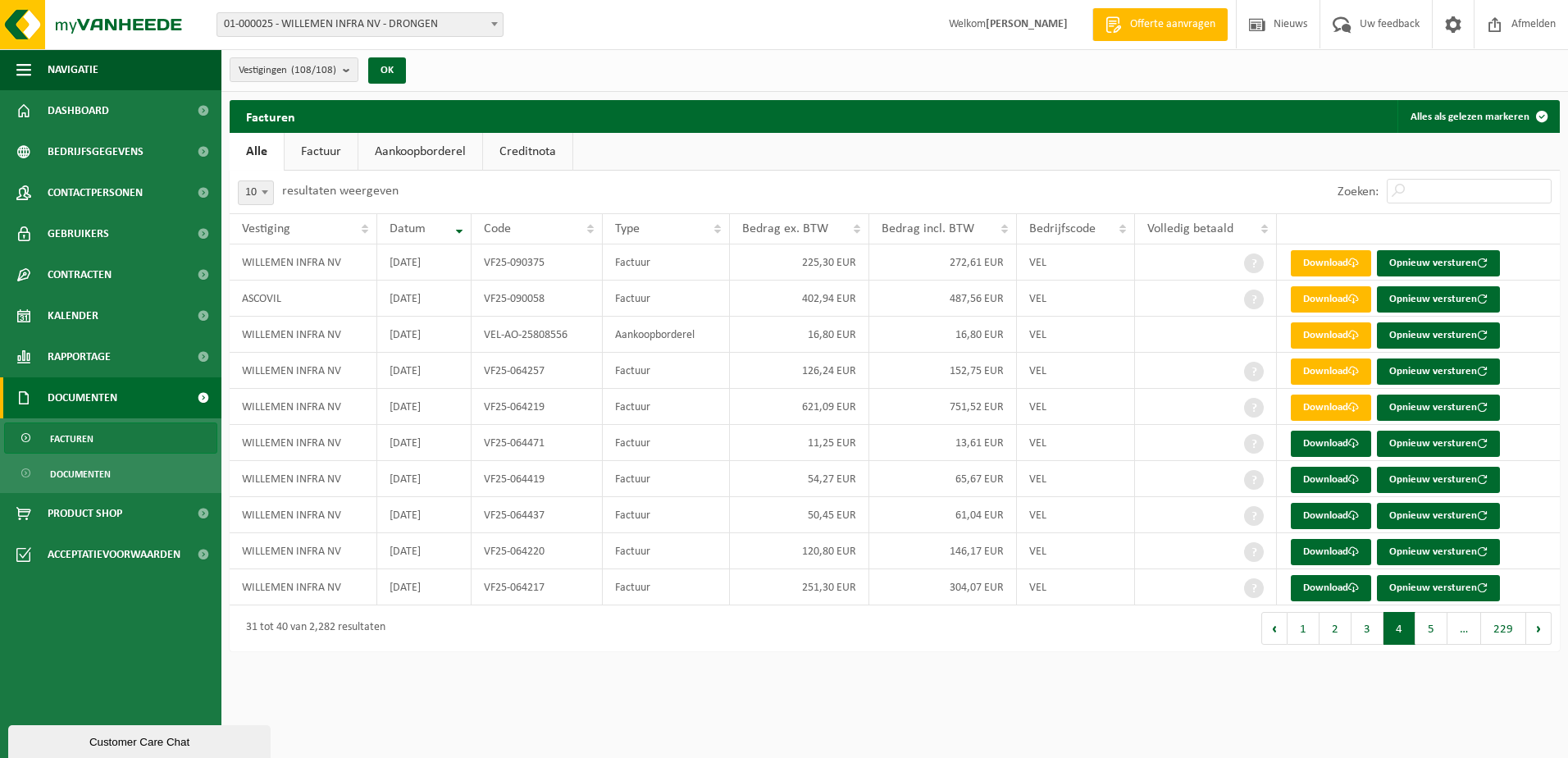
click at [1179, 682] on html "Vestiging: 01-000025 - [GEOGRAPHIC_DATA] INFRA [GEOGRAPHIC_DATA] - DRONGEN 10-6…" at bounding box center [784, 379] width 1568 height 758
click at [1320, 514] on link "Download" at bounding box center [1331, 516] width 81 height 27
click at [1121, 670] on html "Vestiging: 01-000025 - [GEOGRAPHIC_DATA] INFRA [GEOGRAPHIC_DATA] - DRONGEN 10-6…" at bounding box center [784, 379] width 1568 height 758
click at [1311, 553] on link "Download" at bounding box center [1331, 552] width 81 height 27
click at [1330, 589] on link "Download" at bounding box center [1331, 588] width 81 height 27
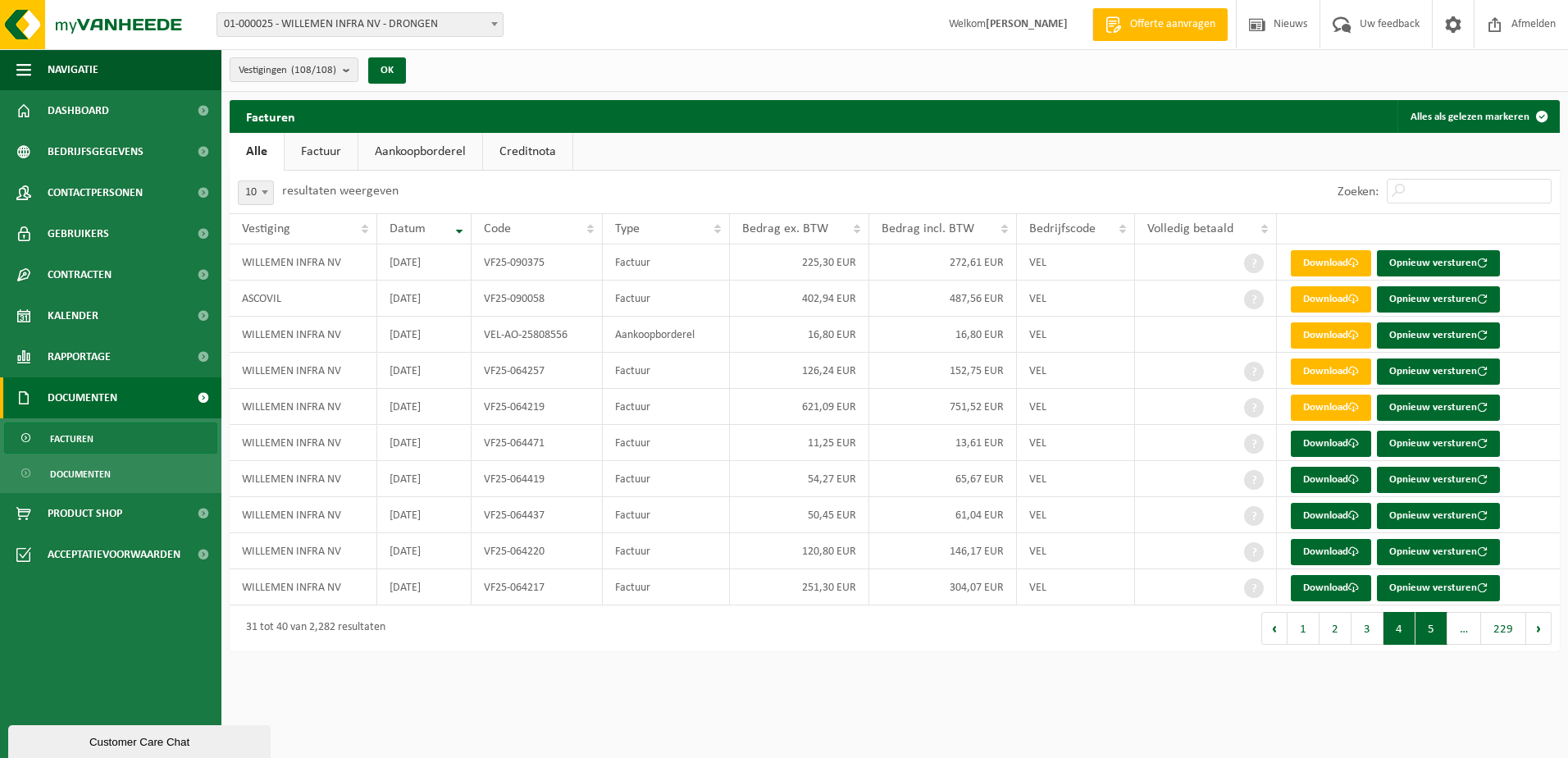
click at [1370, 623] on button "5" at bounding box center [1431, 628] width 32 height 33
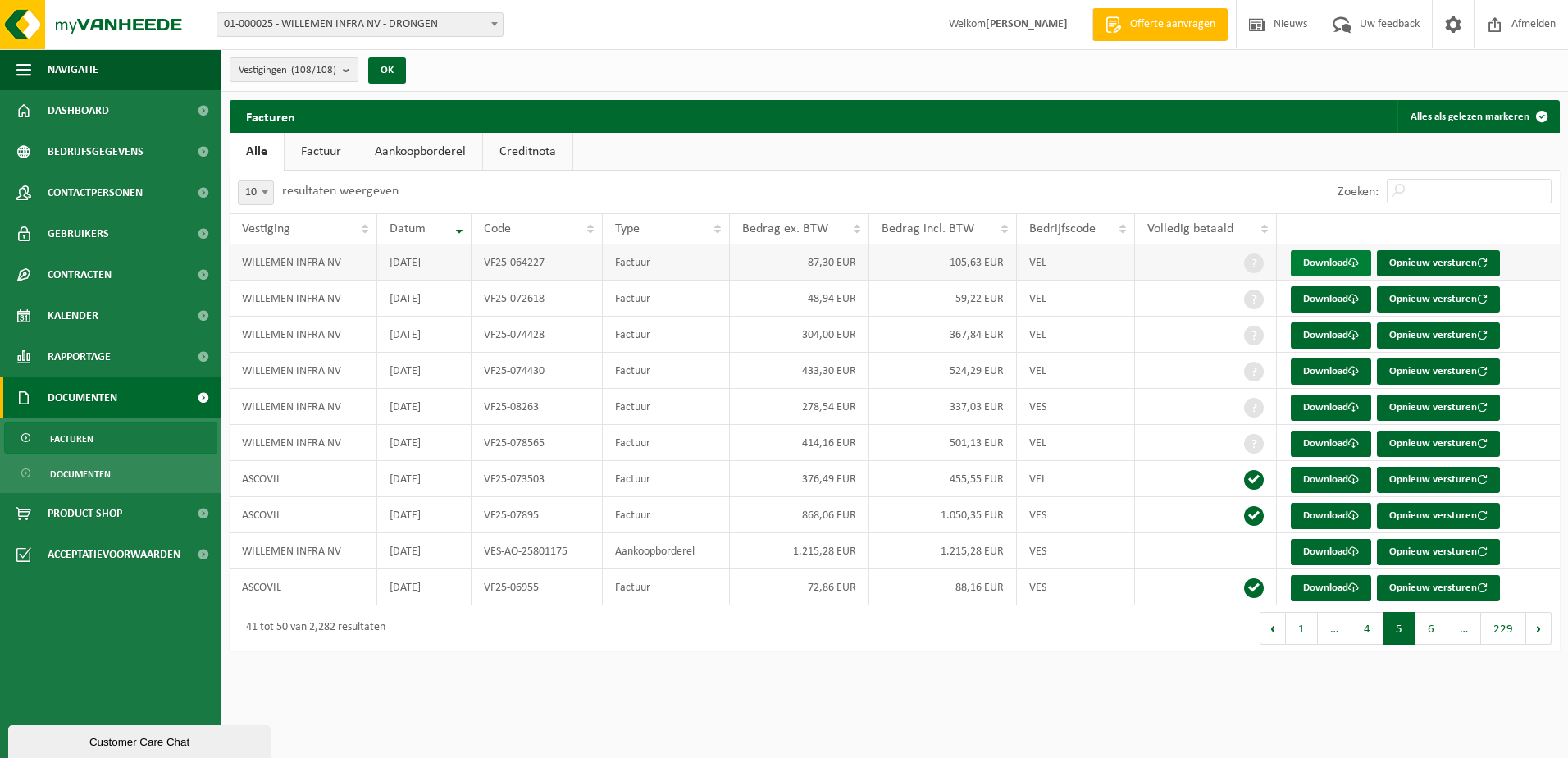
click at [1358, 260] on span at bounding box center [1353, 263] width 11 height 11
drag, startPoint x: 1214, startPoint y: 733, endPoint x: 1291, endPoint y: 540, distance: 207.8
click at [1214, 732] on html "Vestiging: 01-000025 - [GEOGRAPHIC_DATA] INFRA [GEOGRAPHIC_DATA] - DRONGEN 10-6…" at bounding box center [784, 379] width 1568 height 758
click at [1335, 293] on link "Download" at bounding box center [1331, 299] width 81 height 27
drag, startPoint x: 1125, startPoint y: 709, endPoint x: 1136, endPoint y: 686, distance: 25.5
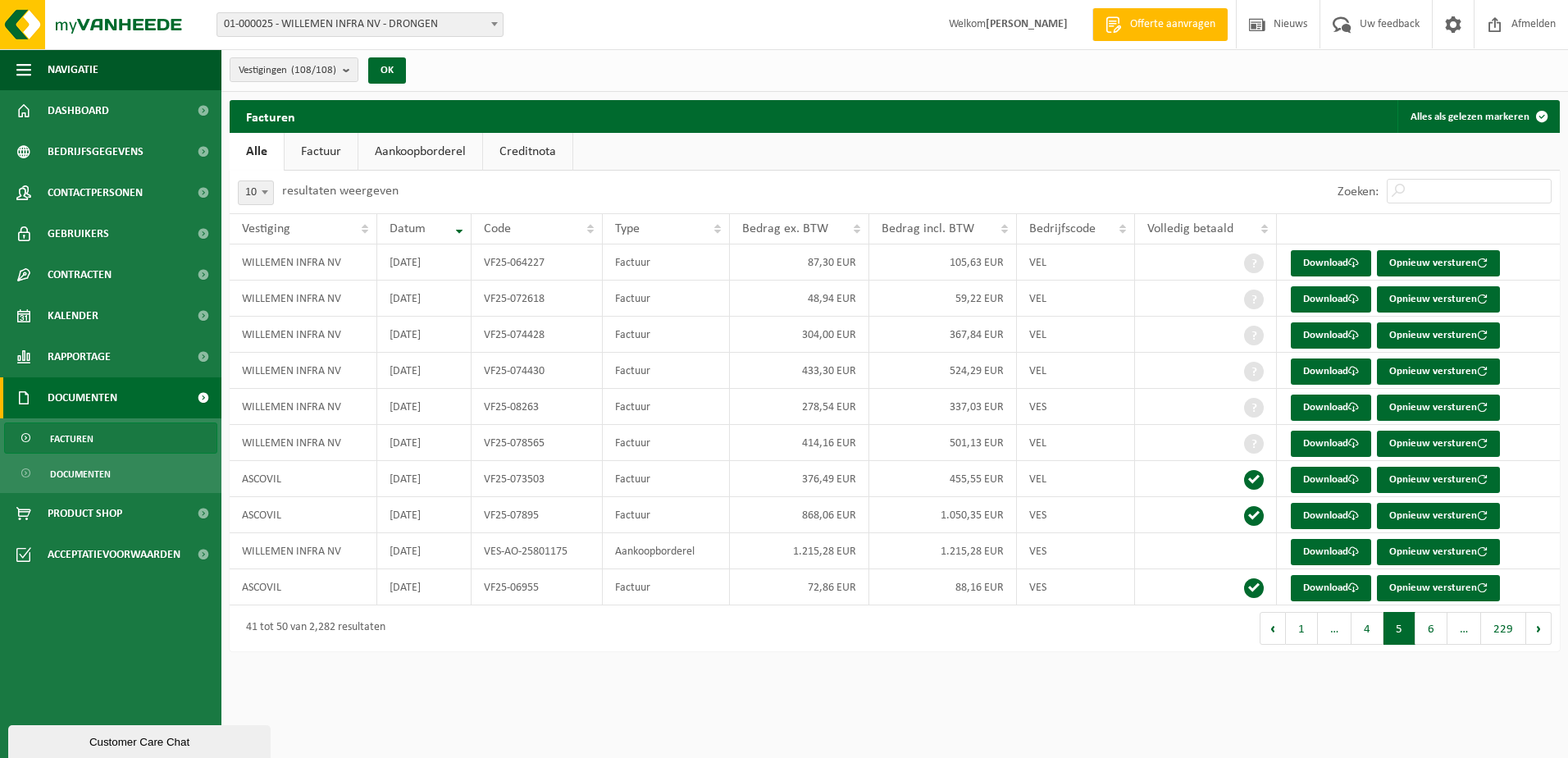
click at [1125, 709] on html "Vestiging: 01-000025 - [GEOGRAPHIC_DATA] INFRA [GEOGRAPHIC_DATA] - DRONGEN 10-6…" at bounding box center [784, 379] width 1568 height 758
click at [1319, 337] on link "Download" at bounding box center [1331, 336] width 81 height 27
drag, startPoint x: 1168, startPoint y: 677, endPoint x: 1253, endPoint y: 562, distance: 143.0
click at [1168, 677] on html "Vestiging: 01-000025 - [GEOGRAPHIC_DATA] INFRA [GEOGRAPHIC_DATA] - DRONGEN 10-6…" at bounding box center [784, 379] width 1568 height 758
click at [1348, 371] on link "Download" at bounding box center [1331, 372] width 81 height 27
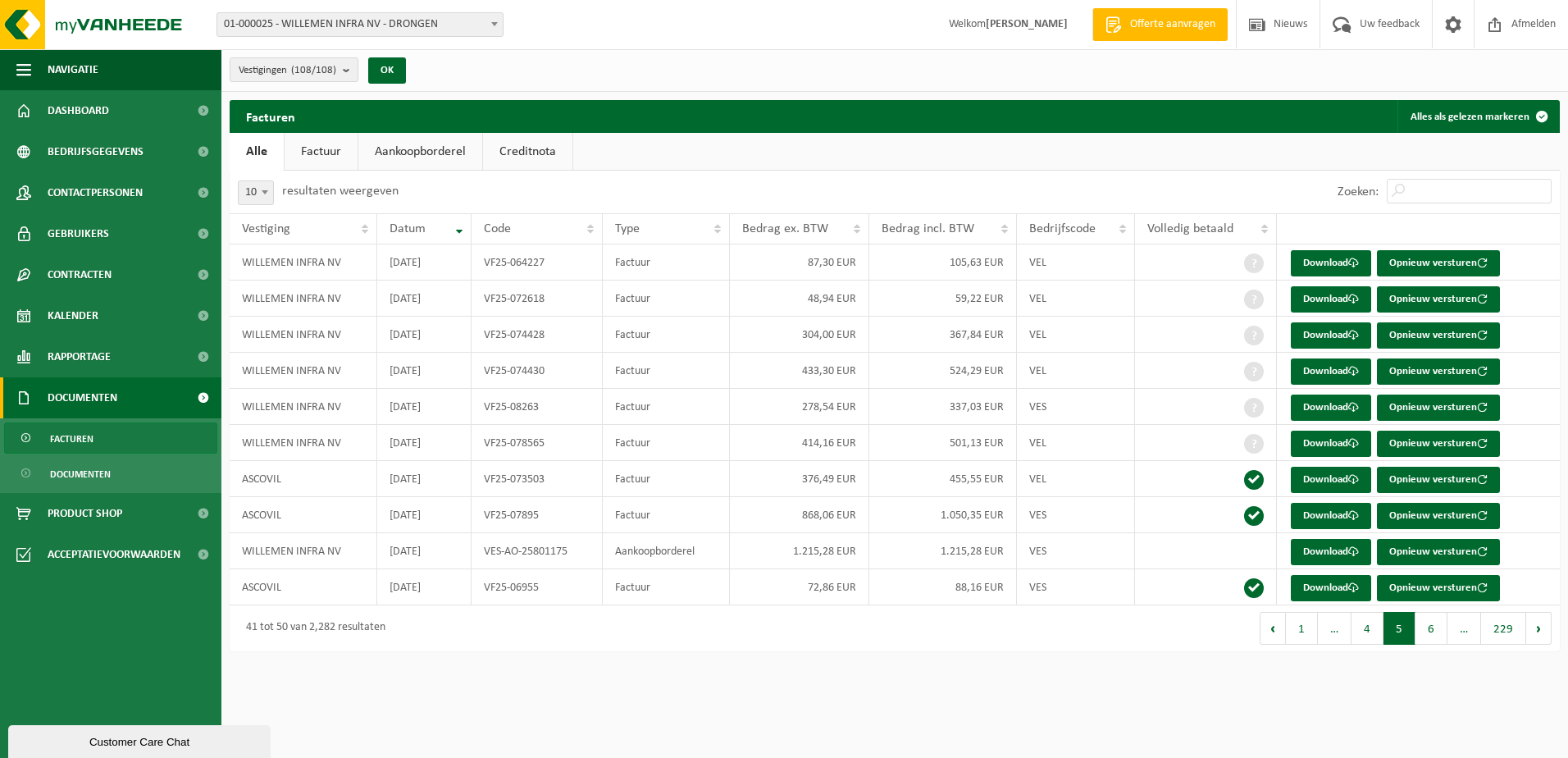
click at [1187, 663] on div "Navigatie Offerte aanvragen Nieuws Uw feedback Afmelden Dashboard Bedrijfsgegev…" at bounding box center [784, 334] width 1568 height 668
click at [1329, 404] on link "Download" at bounding box center [1331, 407] width 81 height 27
click at [1170, 668] on html "Vestiging: 01-000025 - [GEOGRAPHIC_DATA] INFRA [GEOGRAPHIC_DATA] - DRONGEN 10-6…" at bounding box center [784, 379] width 1568 height 758
click at [1370, 627] on button "4" at bounding box center [1367, 628] width 32 height 33
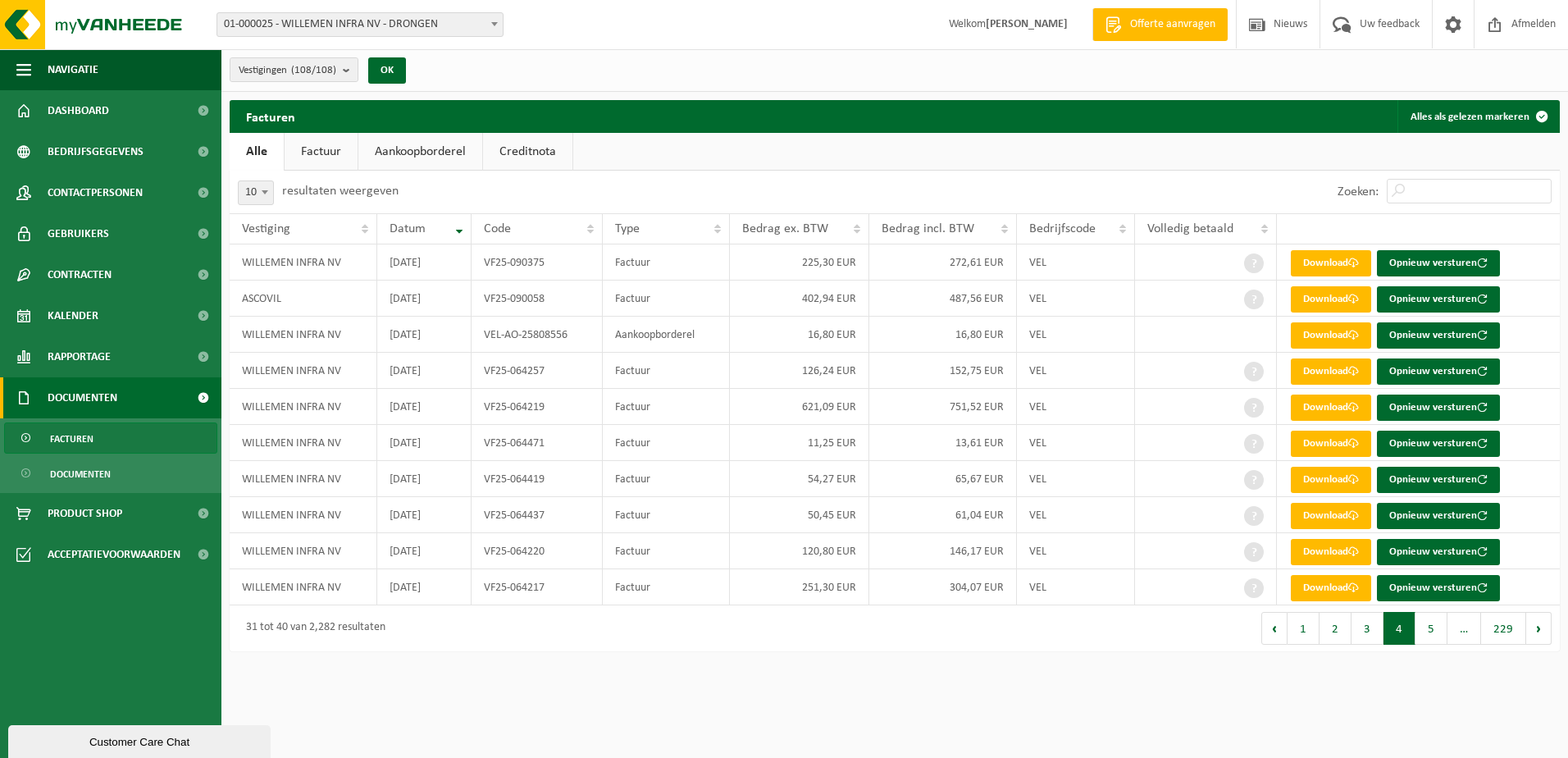
click at [1370, 627] on button "4" at bounding box center [1399, 628] width 32 height 33
click at [1370, 626] on button "5" at bounding box center [1431, 628] width 32 height 33
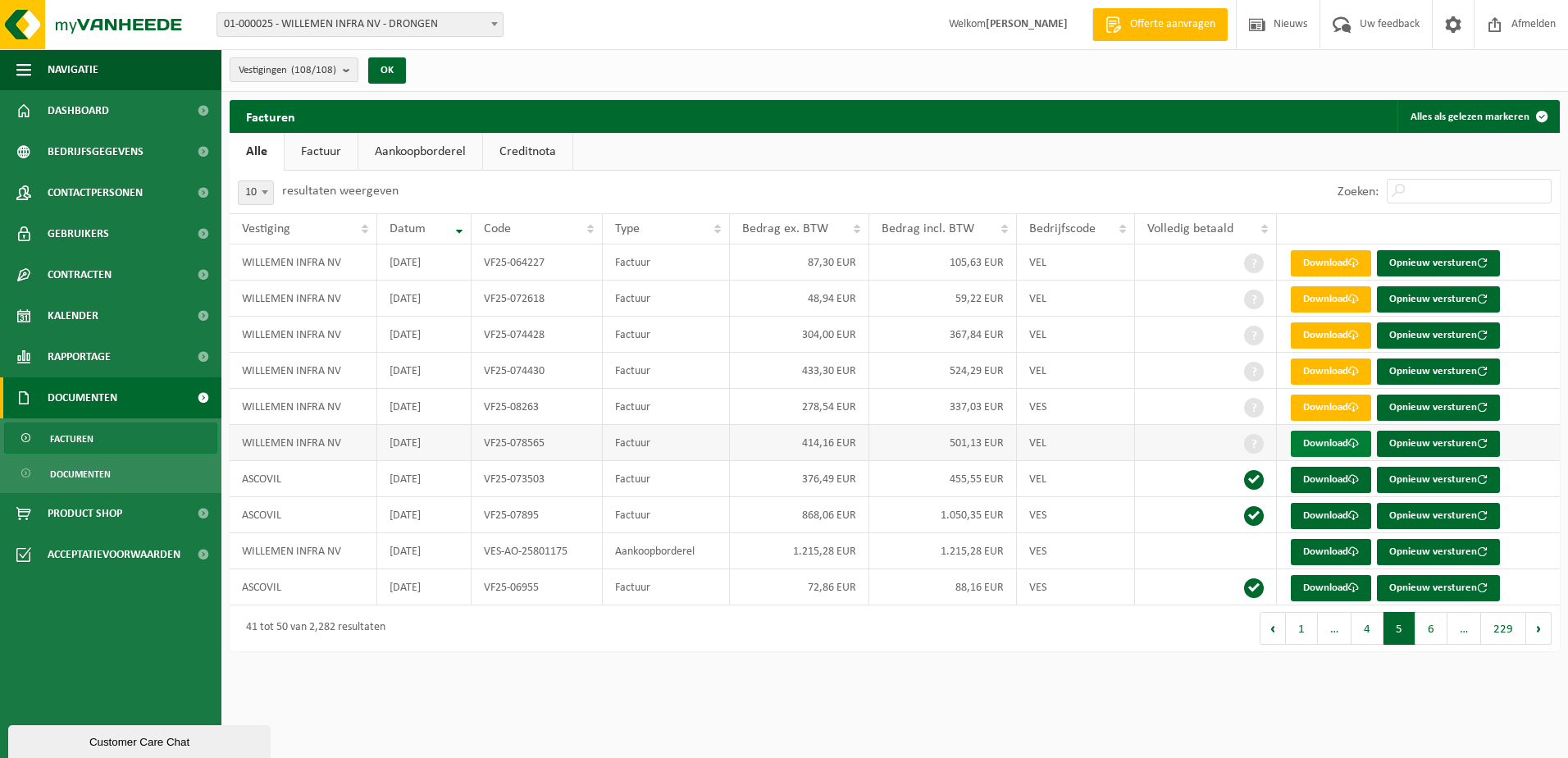
click at [1339, 442] on link "Download" at bounding box center [1331, 444] width 81 height 27
drag, startPoint x: 1215, startPoint y: 660, endPoint x: 1267, endPoint y: 581, distance: 94.6
click at [1215, 660] on div "Navigatie Offerte aanvragen Nieuws Uw feedback Afmelden Dashboard Bedrijfsgegev…" at bounding box center [784, 334] width 1568 height 668
click at [1339, 468] on link "Download" at bounding box center [1331, 480] width 81 height 27
click at [1210, 662] on div "Navigatie Offerte aanvragen Nieuws Uw feedback Afmelden Dashboard Bedrijfsgegev…" at bounding box center [784, 334] width 1568 height 668
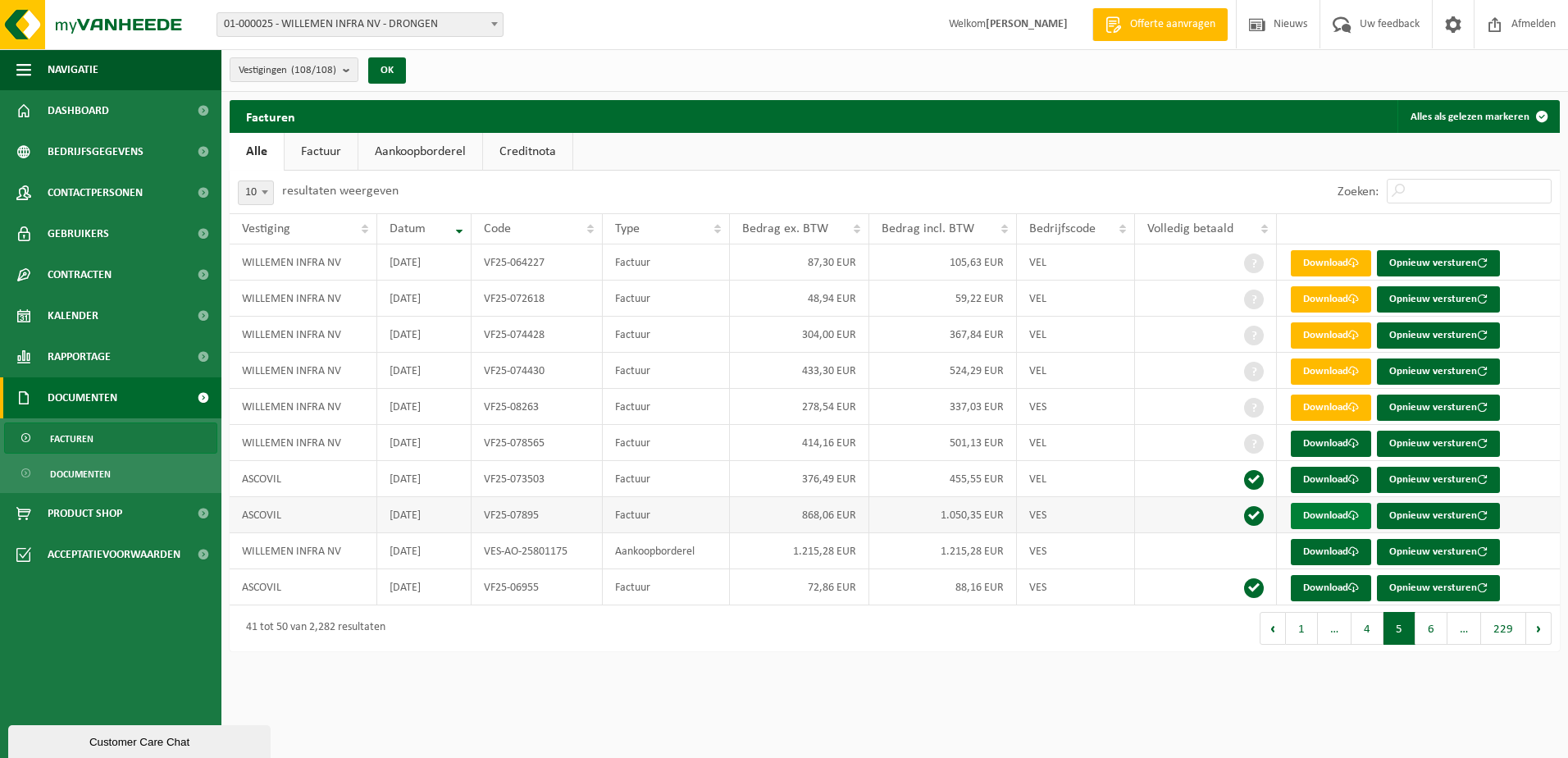
click at [1335, 515] on link "Download" at bounding box center [1331, 516] width 81 height 27
click at [1324, 546] on link "Download" at bounding box center [1331, 552] width 81 height 27
click at [1325, 581] on link "Download" at bounding box center [1331, 588] width 81 height 27
click at [1270, 627] on button "Vorige" at bounding box center [1272, 628] width 27 height 33
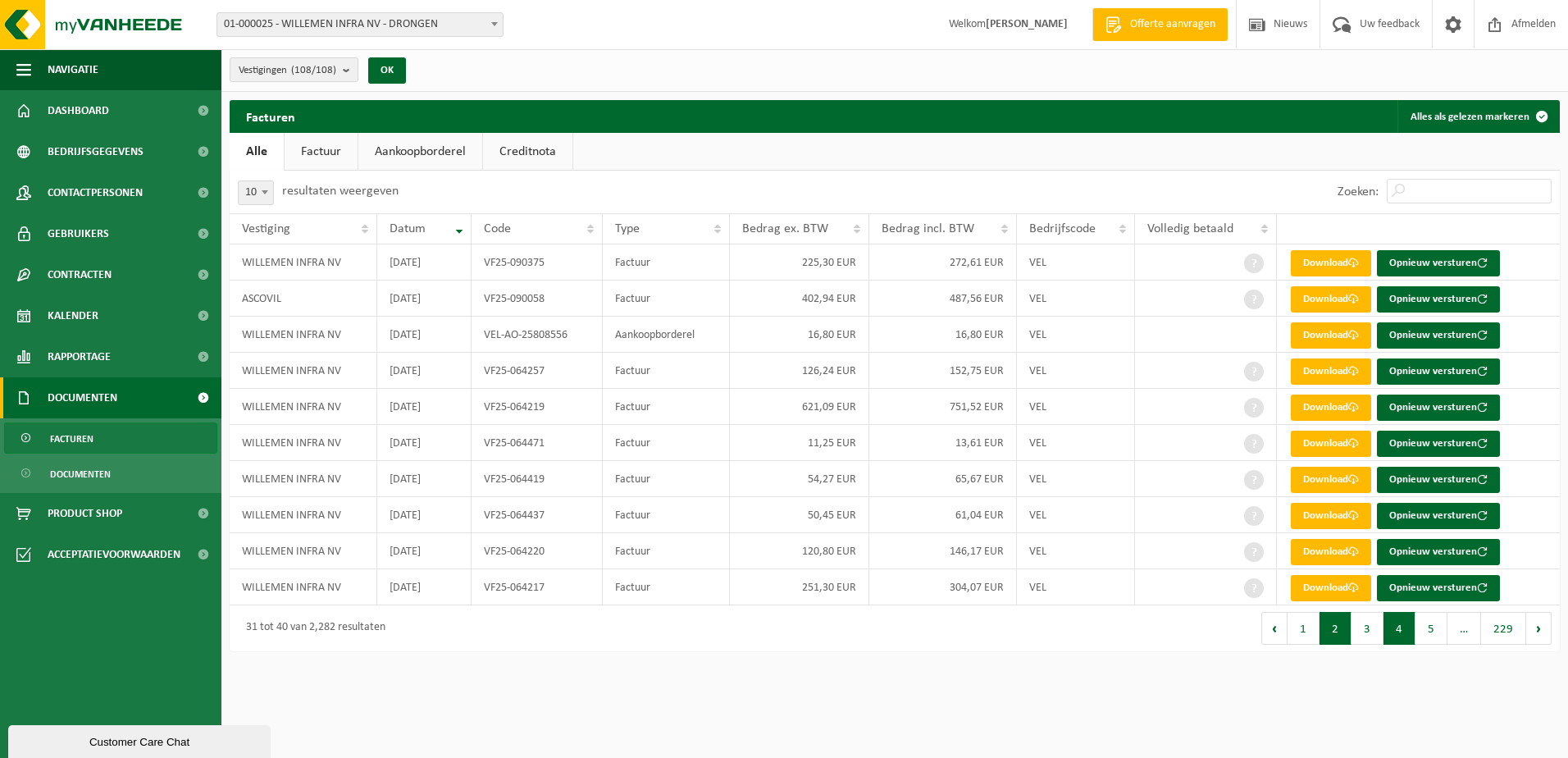
click at [1325, 624] on button "2" at bounding box center [1335, 628] width 32 height 33
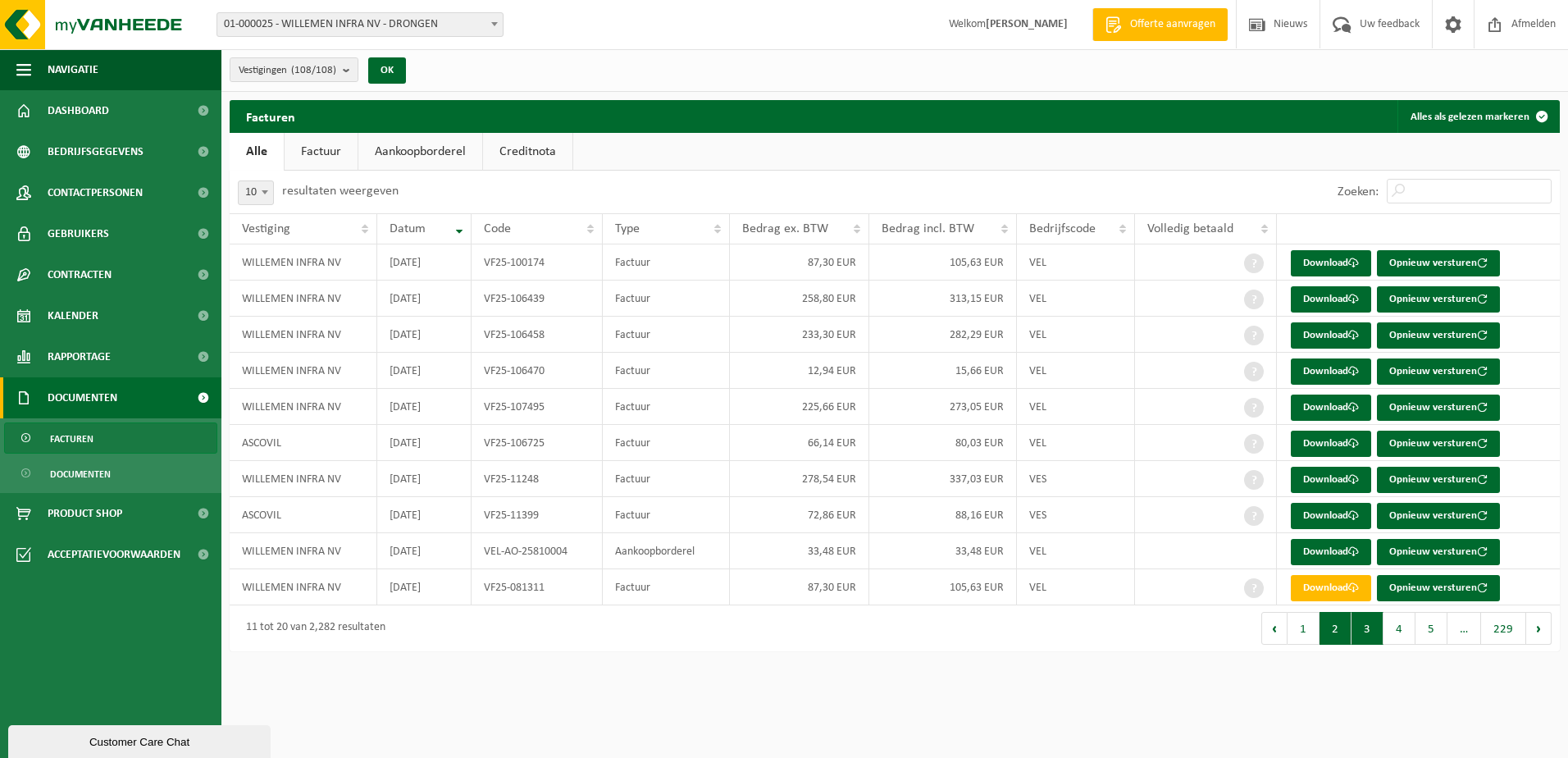
click at [1366, 624] on button "3" at bounding box center [1367, 628] width 32 height 33
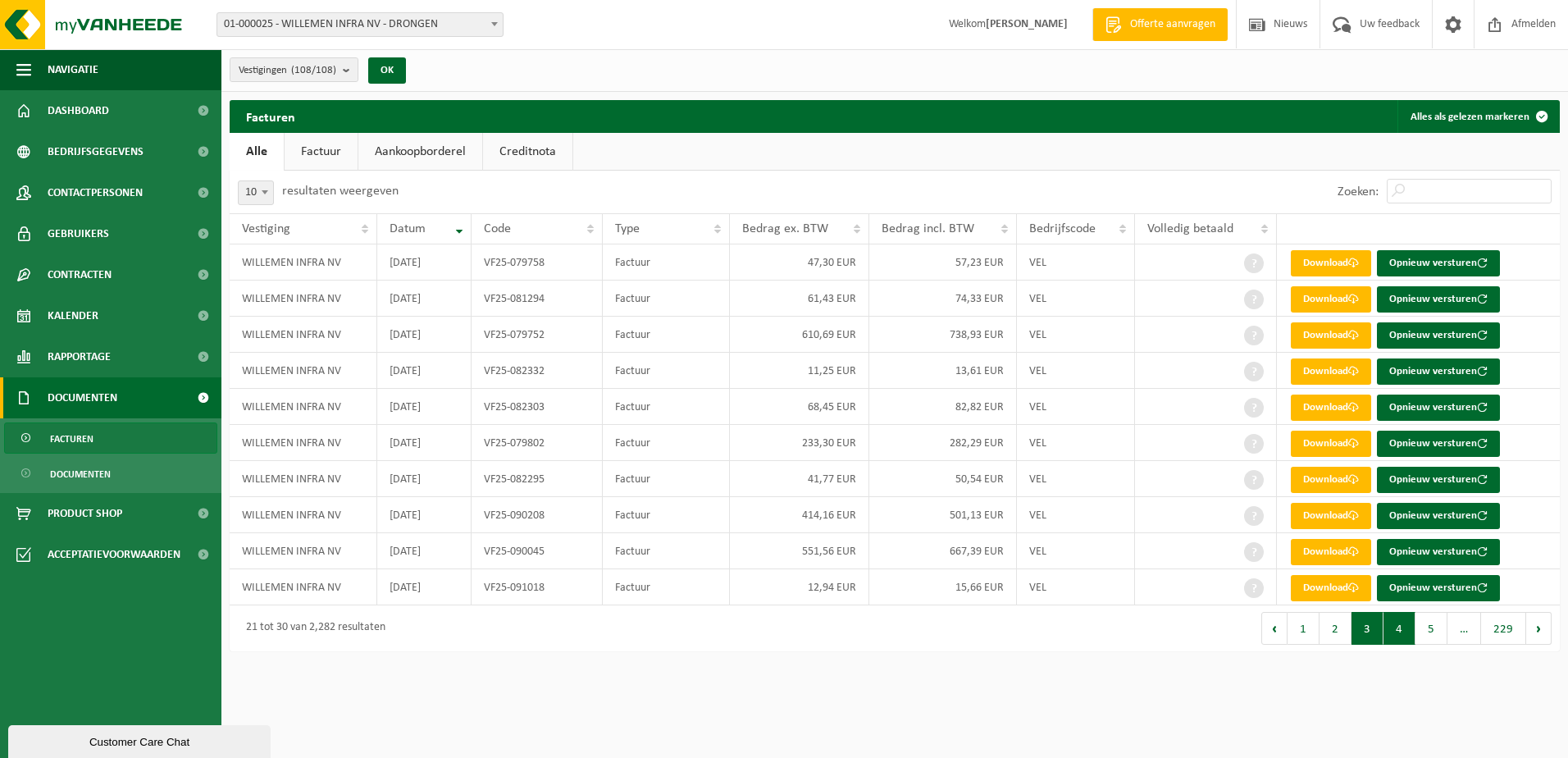
click at [1370, 623] on button "4" at bounding box center [1399, 628] width 32 height 33
click at [1370, 640] on button "5" at bounding box center [1431, 628] width 32 height 33
click at [1370, 627] on button "6" at bounding box center [1431, 628] width 32 height 33
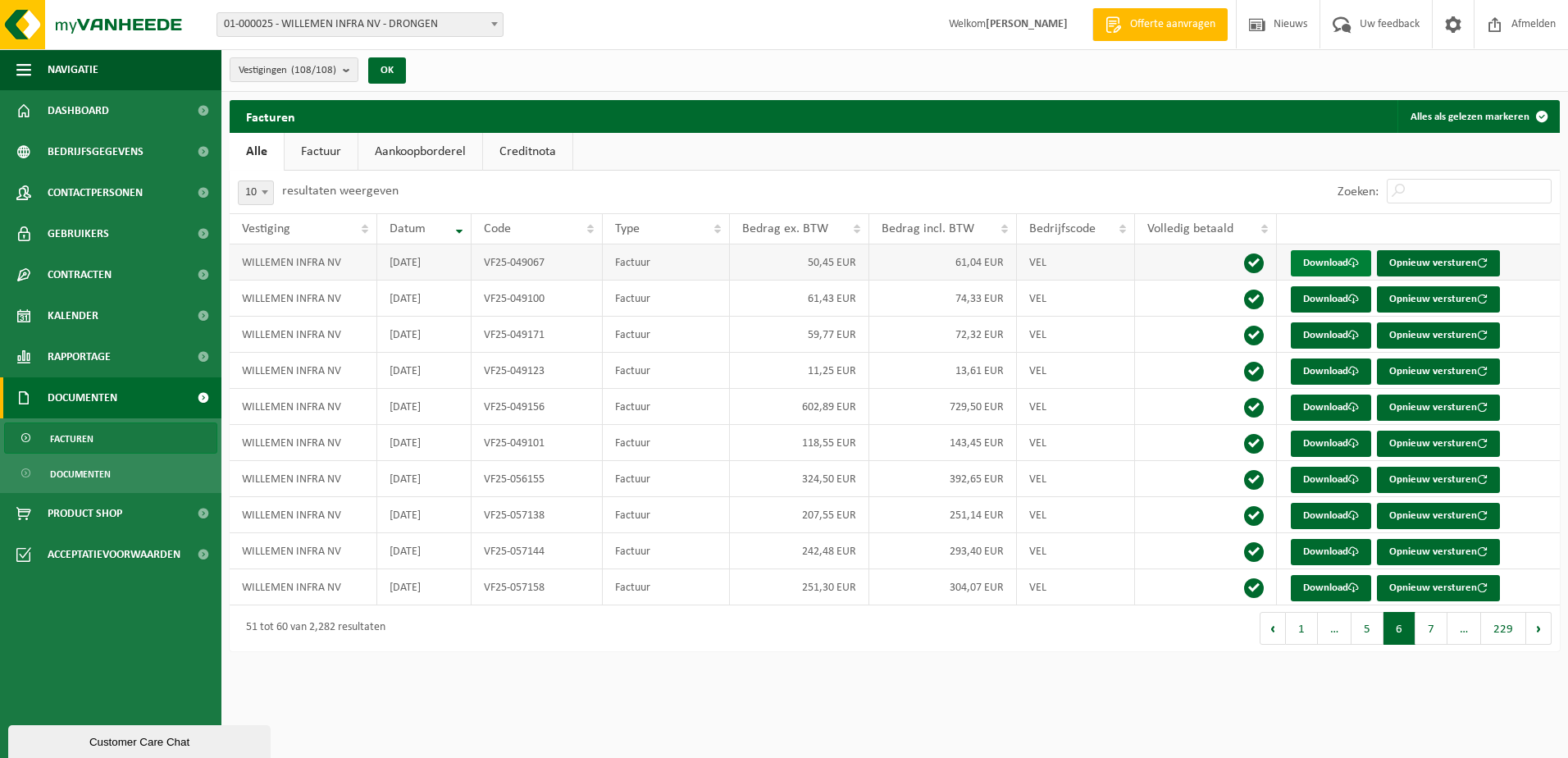
click at [1342, 267] on link "Download" at bounding box center [1331, 263] width 81 height 27
click at [1240, 676] on html "Vestiging: 01-000025 - [GEOGRAPHIC_DATA] INFRA [GEOGRAPHIC_DATA] - DRONGEN 10-6…" at bounding box center [784, 379] width 1568 height 758
click at [1338, 294] on link "Download" at bounding box center [1331, 299] width 81 height 27
click at [1138, 681] on html "Vestiging: 01-000025 - [GEOGRAPHIC_DATA] INFRA [GEOGRAPHIC_DATA] - DRONGEN 10-6…" at bounding box center [784, 379] width 1568 height 758
click at [1331, 338] on link "Download" at bounding box center [1331, 336] width 81 height 27
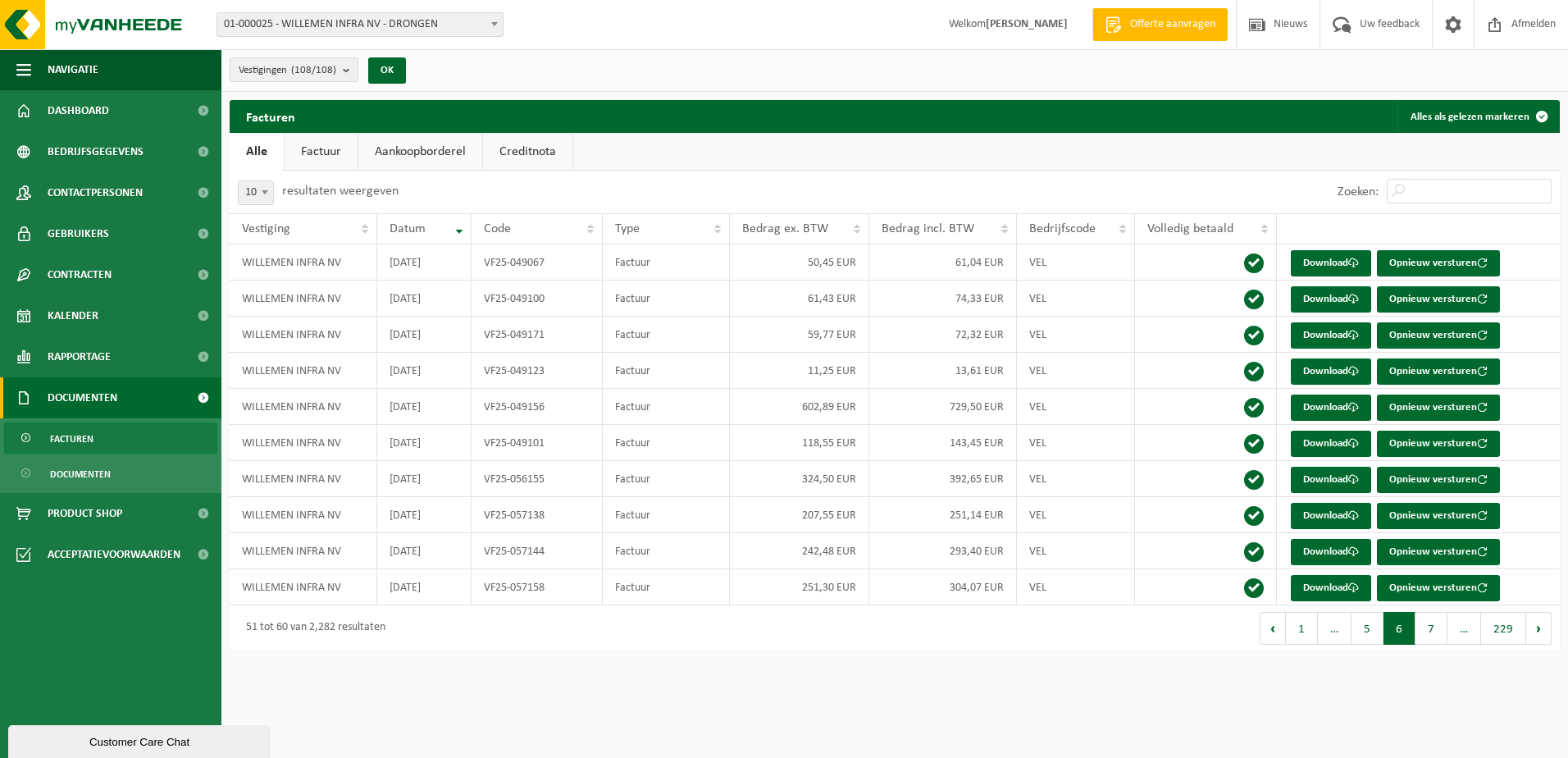
click at [1170, 669] on html "Vestiging: 01-000025 - [GEOGRAPHIC_DATA] INFRA [GEOGRAPHIC_DATA] - DRONGEN 10-6…" at bounding box center [784, 379] width 1568 height 758
click at [1333, 360] on link "Download" at bounding box center [1331, 372] width 81 height 27
click at [1129, 701] on html "Vestiging: 01-000025 - [GEOGRAPHIC_DATA] INFRA [GEOGRAPHIC_DATA] - DRONGEN 10-6…" at bounding box center [784, 379] width 1568 height 758
click at [1331, 407] on link "Download" at bounding box center [1331, 407] width 81 height 27
click at [1218, 664] on div "Navigatie Offerte aanvragen Nieuws Uw feedback Afmelden Dashboard Bedrijfsgegev…" at bounding box center [784, 334] width 1568 height 668
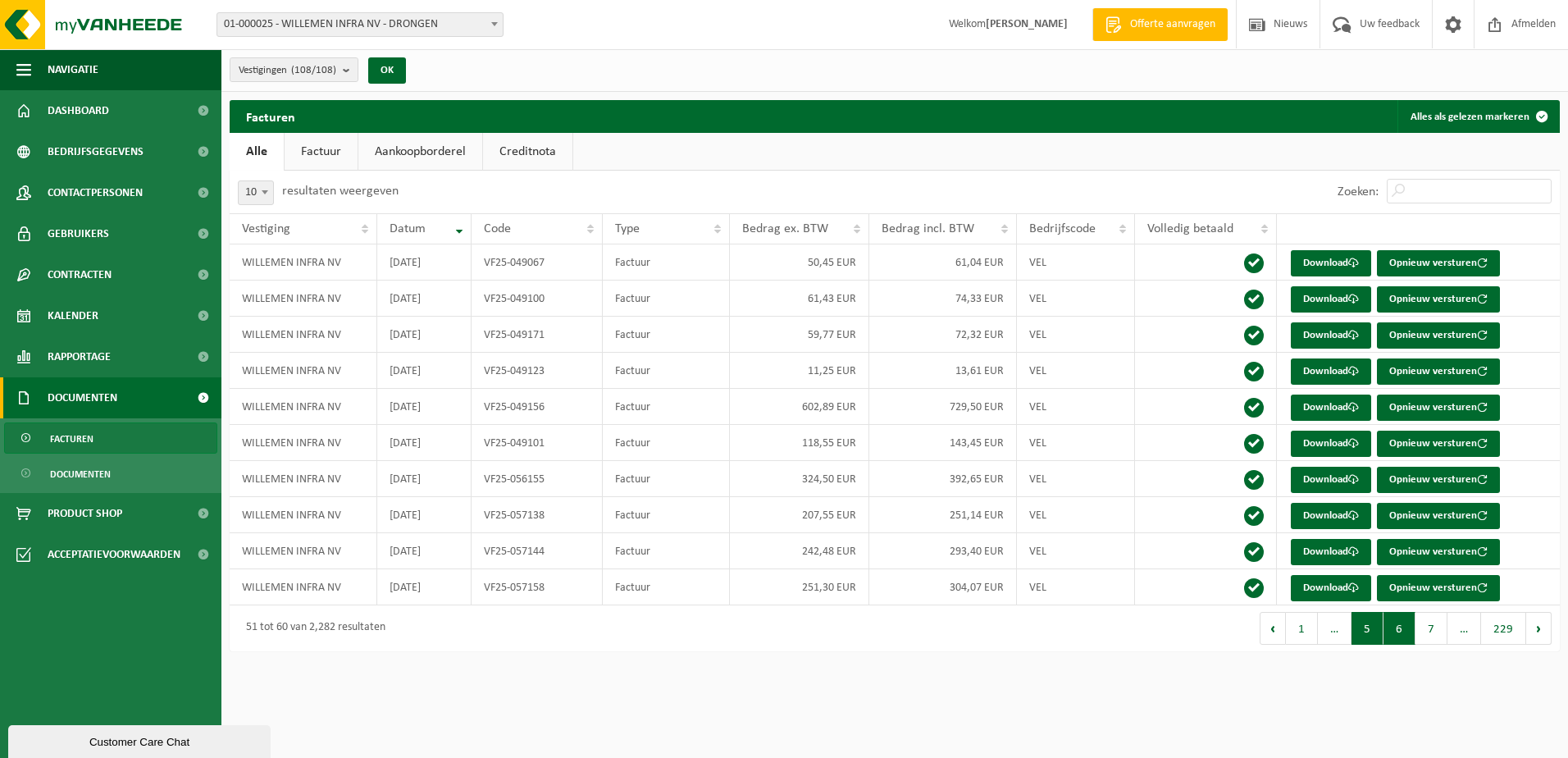
click at [1359, 627] on button "5" at bounding box center [1367, 628] width 32 height 33
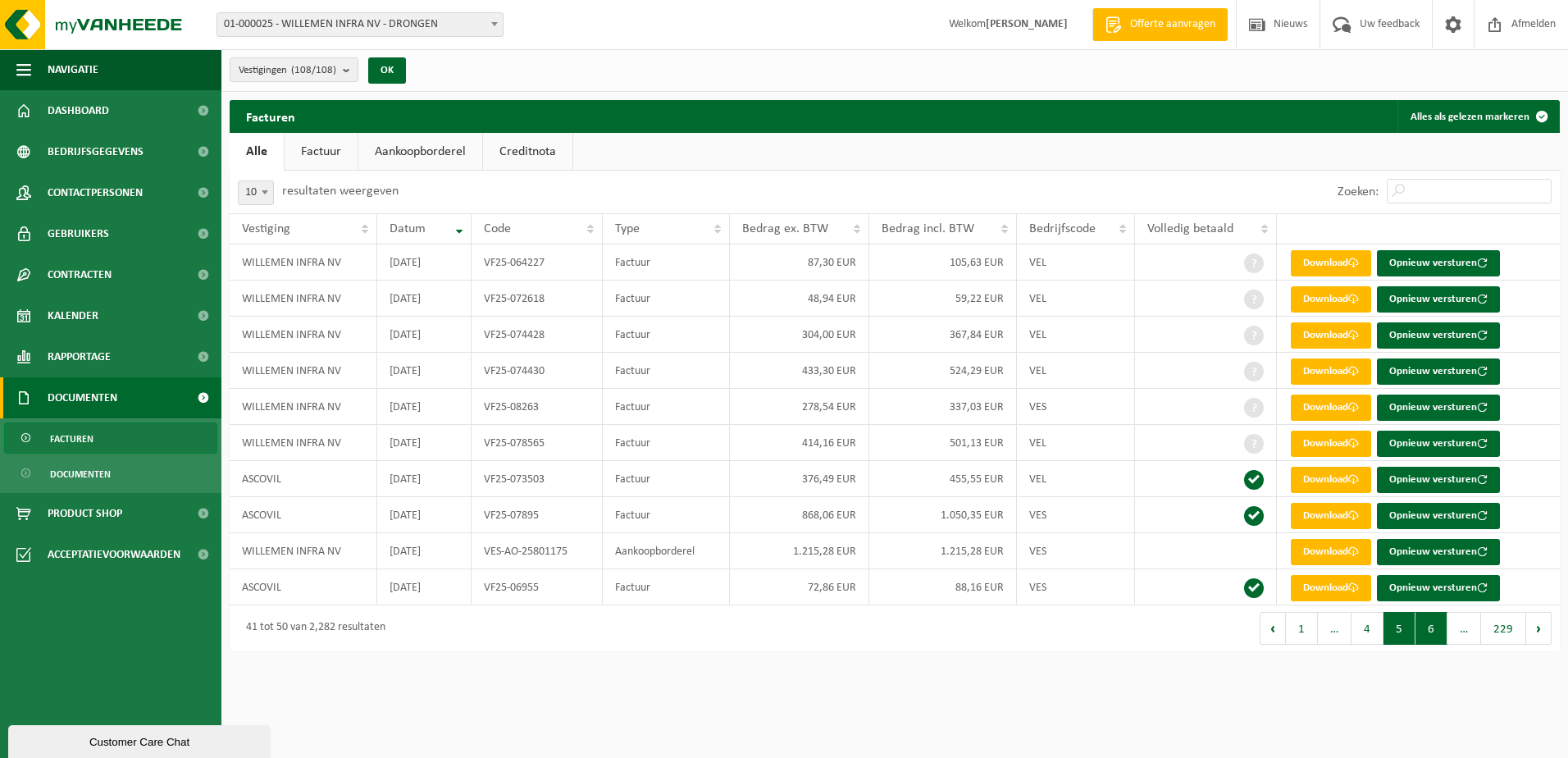
click at [1370, 625] on button "6" at bounding box center [1431, 628] width 32 height 33
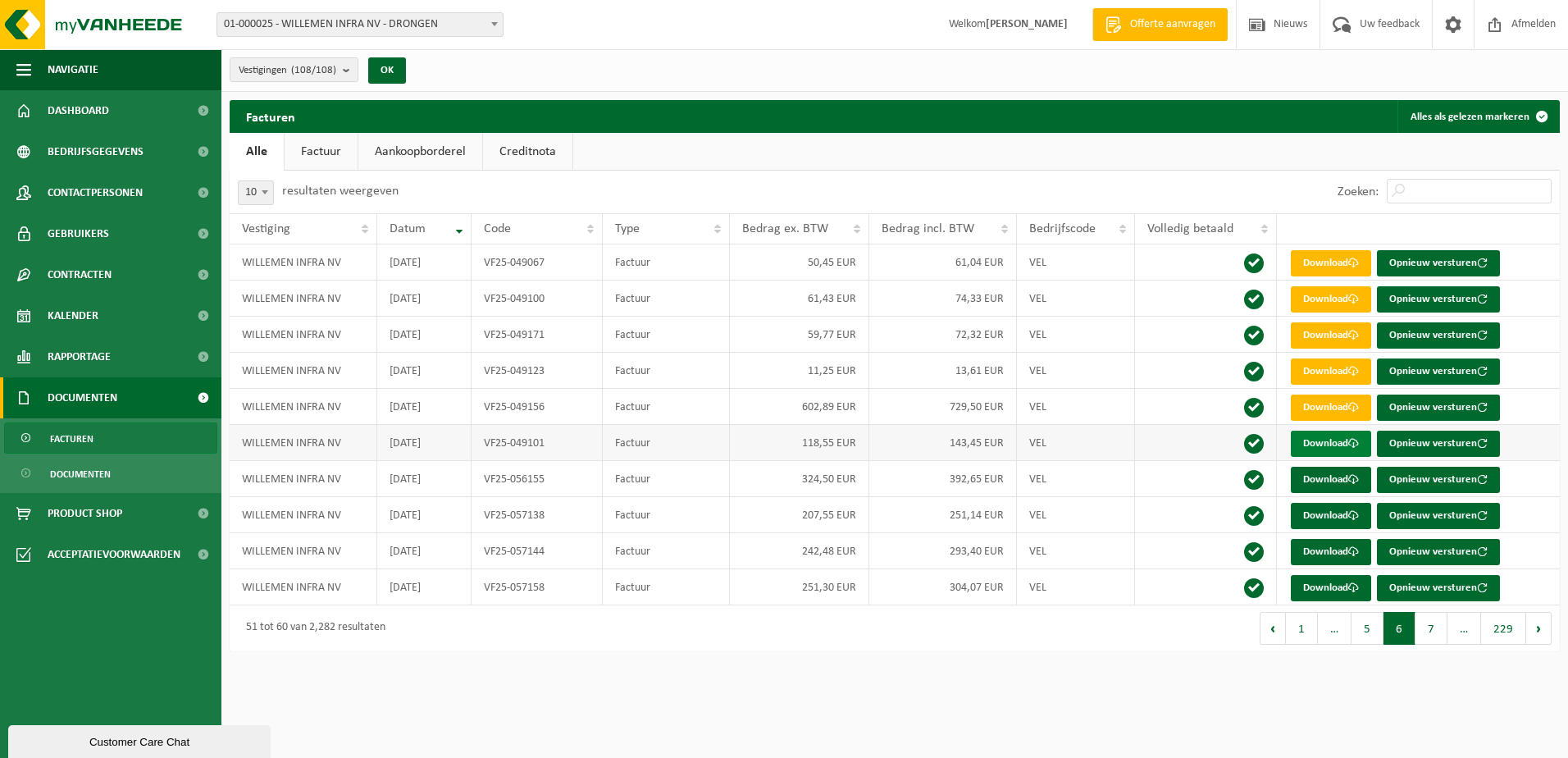
click at [1316, 446] on link "Download" at bounding box center [1331, 444] width 81 height 27
click at [1247, 654] on div "Facturen Alles als gelezen markeren Even geduld. Door de grote hoeveelheid gege…" at bounding box center [894, 380] width 1347 height 560
click at [1336, 469] on link "Download" at bounding box center [1331, 480] width 81 height 27
click at [1210, 669] on html "Vestiging: 01-000025 - [GEOGRAPHIC_DATA] INFRA [GEOGRAPHIC_DATA] - DRONGEN 10-6…" at bounding box center [784, 379] width 1568 height 758
click at [1316, 512] on link "Download" at bounding box center [1331, 516] width 81 height 27
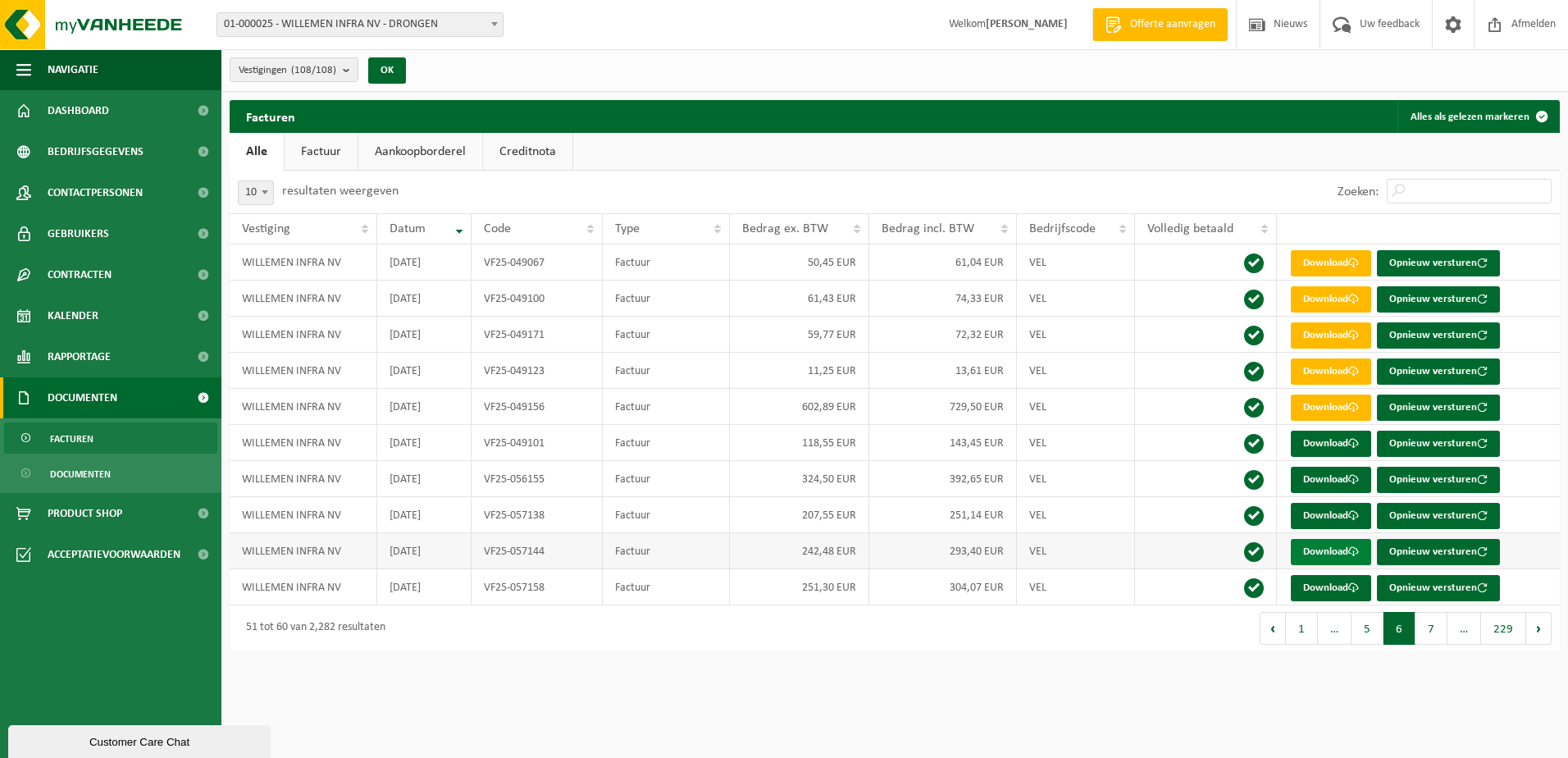
click at [1316, 553] on link "Download" at bounding box center [1331, 552] width 81 height 27
click at [1315, 584] on link "Download" at bounding box center [1331, 588] width 81 height 27
click at [1370, 619] on button "7" at bounding box center [1431, 628] width 32 height 33
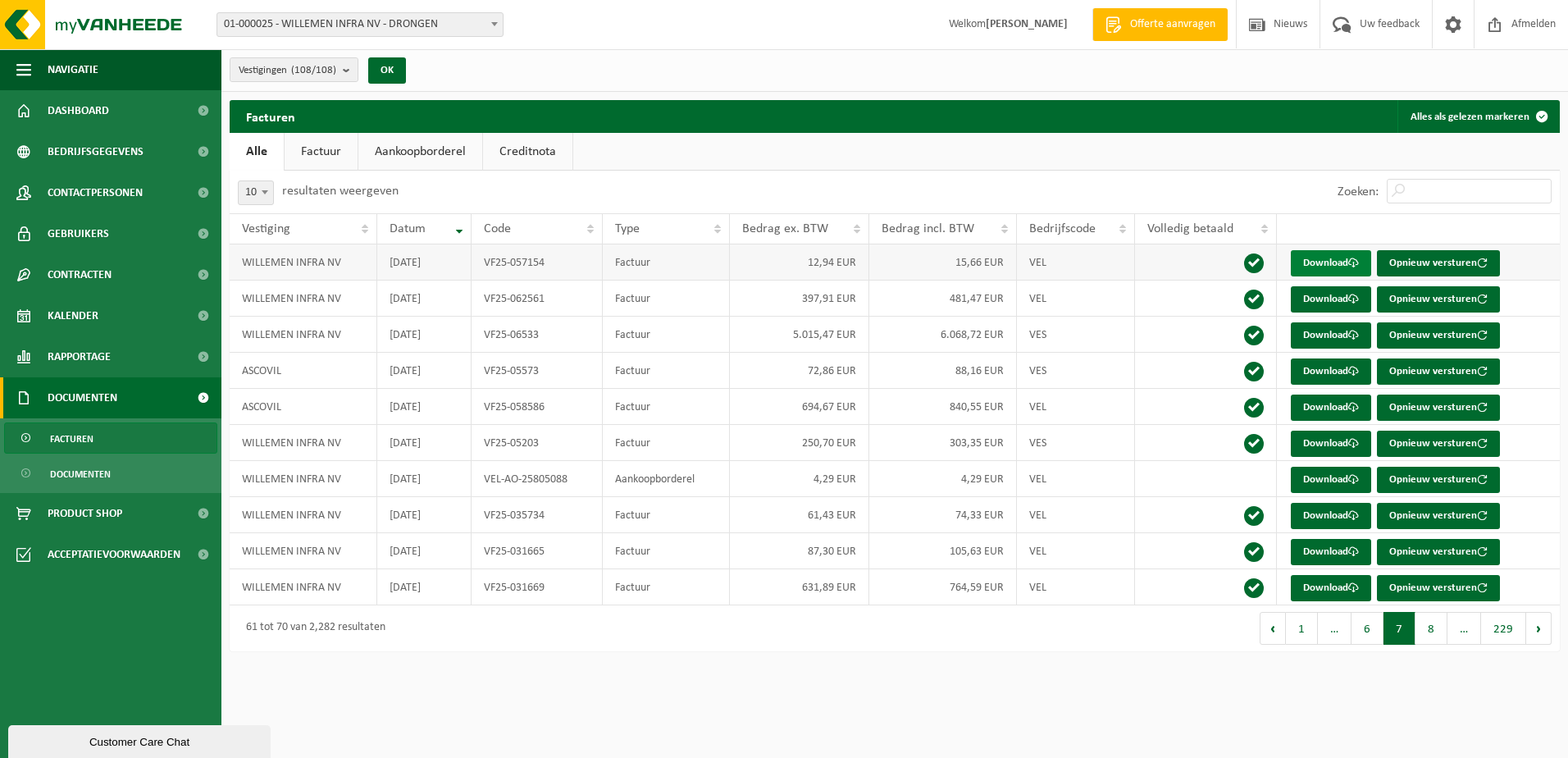
click at [1369, 259] on link "Download" at bounding box center [1331, 263] width 81 height 27
drag, startPoint x: 1178, startPoint y: 668, endPoint x: 1186, endPoint y: 651, distance: 18.8
click at [1178, 668] on html "Vestiging: 01-000025 - [GEOGRAPHIC_DATA] INFRA [GEOGRAPHIC_DATA] - DRONGEN 10-6…" at bounding box center [784, 379] width 1568 height 758
click at [1325, 304] on link "Download" at bounding box center [1331, 299] width 81 height 27
click at [1183, 684] on html "Vestiging: 01-000025 - [GEOGRAPHIC_DATA] INFRA [GEOGRAPHIC_DATA] - DRONGEN 10-6…" at bounding box center [784, 379] width 1568 height 758
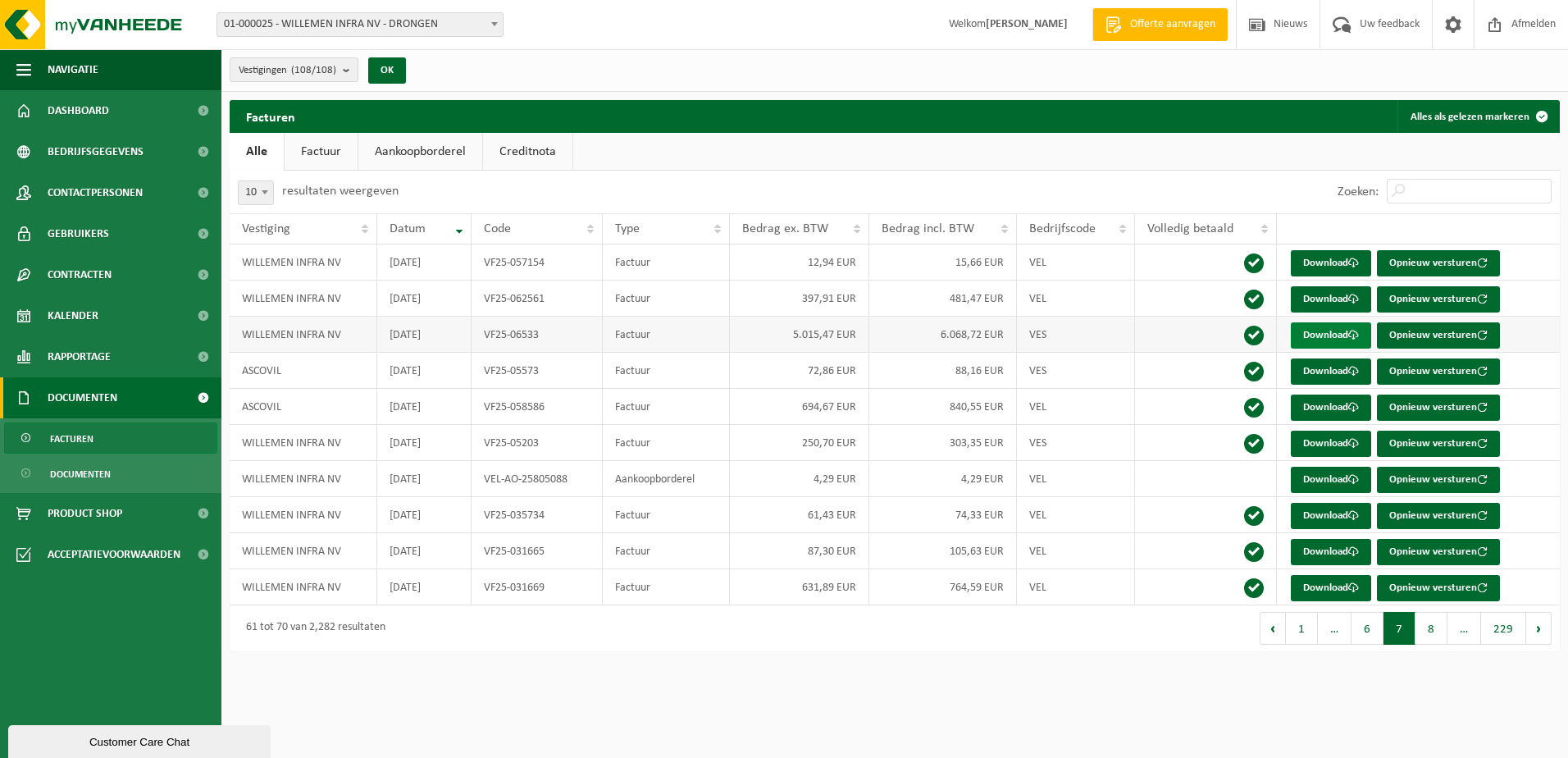
click at [1340, 341] on link "Download" at bounding box center [1331, 336] width 81 height 27
drag, startPoint x: 1162, startPoint y: 690, endPoint x: 1163, endPoint y: 673, distance: 17.0
click at [1162, 690] on html "Vestiging: 01-000025 - [GEOGRAPHIC_DATA] INFRA [GEOGRAPHIC_DATA] - DRONGEN 10-6…" at bounding box center [784, 379] width 1568 height 758
click at [1334, 435] on link "Download" at bounding box center [1331, 444] width 81 height 27
click at [1084, 732] on html "Vestiging: 01-000025 - [GEOGRAPHIC_DATA] INFRA [GEOGRAPHIC_DATA] - DRONGEN 10-6…" at bounding box center [784, 379] width 1568 height 758
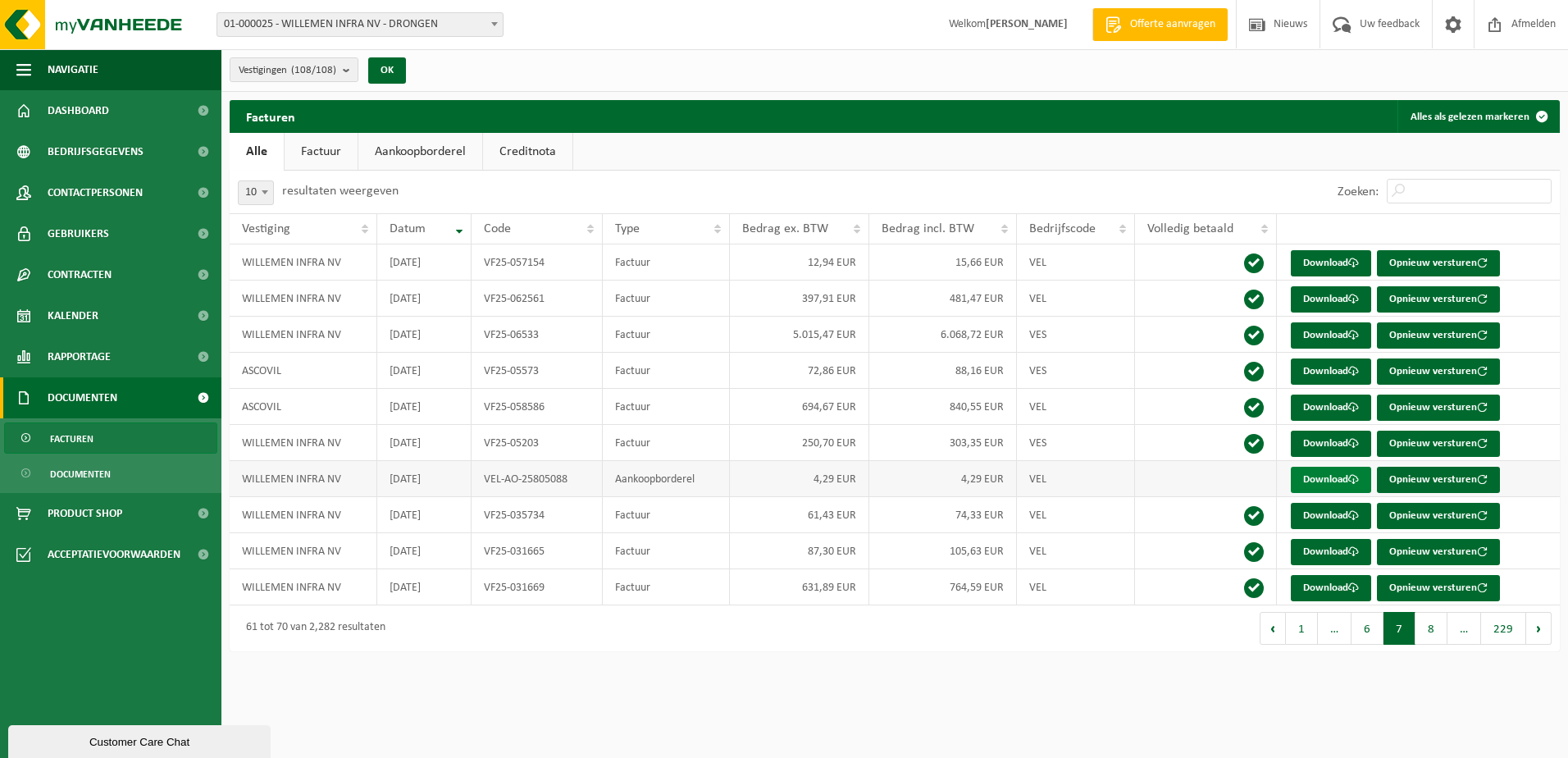
click at [1325, 484] on link "Download" at bounding box center [1331, 480] width 81 height 27
click at [1195, 679] on html "Vestiging: 01-000025 - [GEOGRAPHIC_DATA] INFRA [GEOGRAPHIC_DATA] - DRONGEN 10-6…" at bounding box center [784, 379] width 1568 height 758
